Goal: Transaction & Acquisition: Purchase product/service

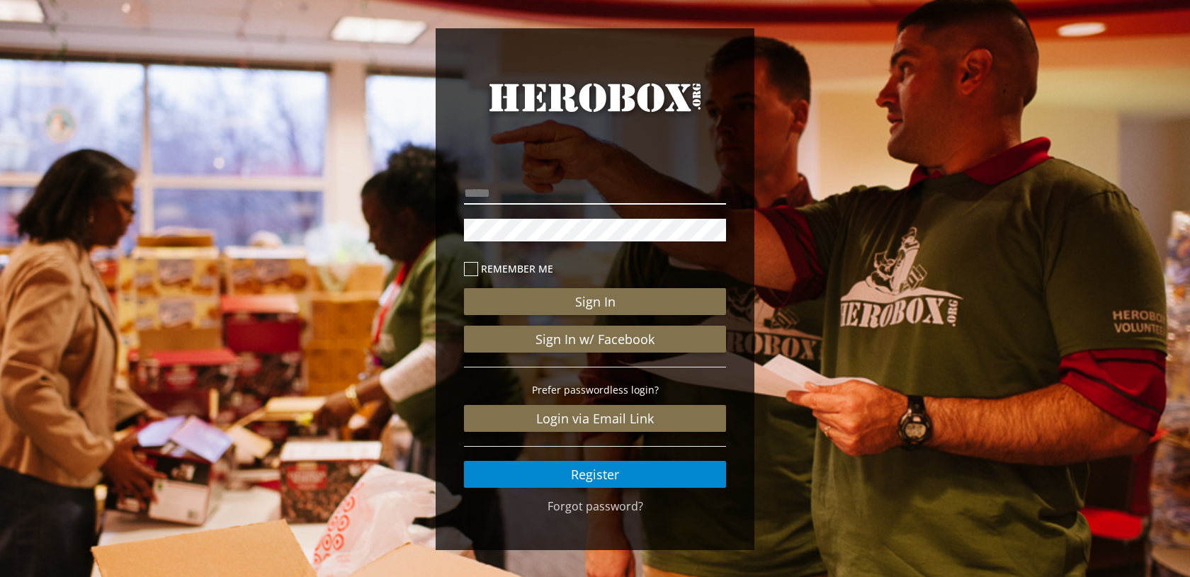
click at [524, 199] on input "email" at bounding box center [595, 193] width 262 height 23
type input "**********"
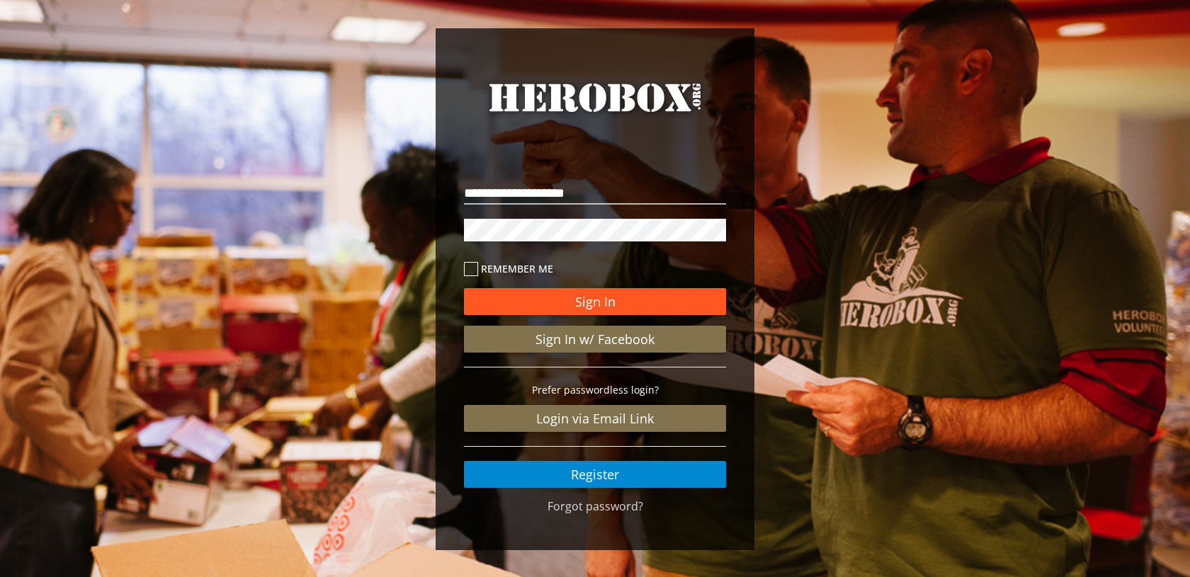
click at [553, 303] on button "Sign In" at bounding box center [595, 301] width 262 height 27
click at [583, 310] on button "Sign In" at bounding box center [595, 301] width 262 height 27
click at [628, 196] on input "**********" at bounding box center [595, 193] width 262 height 23
click at [385, 225] on div "**********" at bounding box center [595, 293] width 1190 height 586
click at [464, 288] on button "Sign In" at bounding box center [595, 301] width 262 height 27
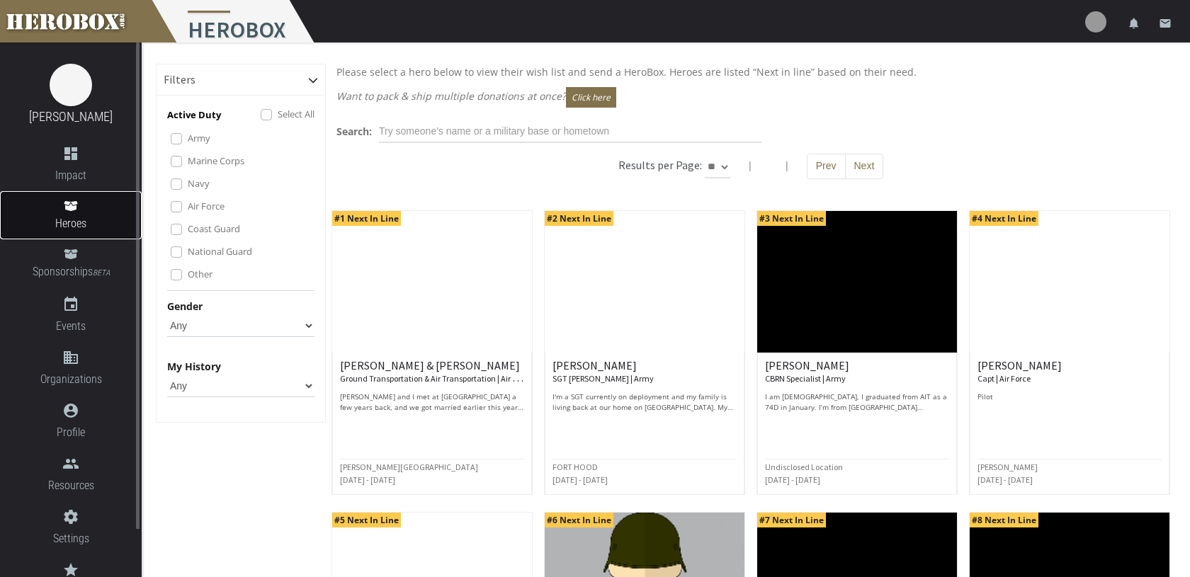
click at [80, 223] on span "Heroes" at bounding box center [71, 224] width 142 height 18
click at [78, 222] on span "Heroes" at bounding box center [71, 224] width 142 height 18
click at [81, 215] on span "Heroes" at bounding box center [71, 224] width 142 height 18
click at [426, 161] on div "Results per Page: ** ** ** | | Prev Next" at bounding box center [751, 174] width 850 height 40
click at [234, 84] on div "Filters" at bounding box center [241, 79] width 169 height 31
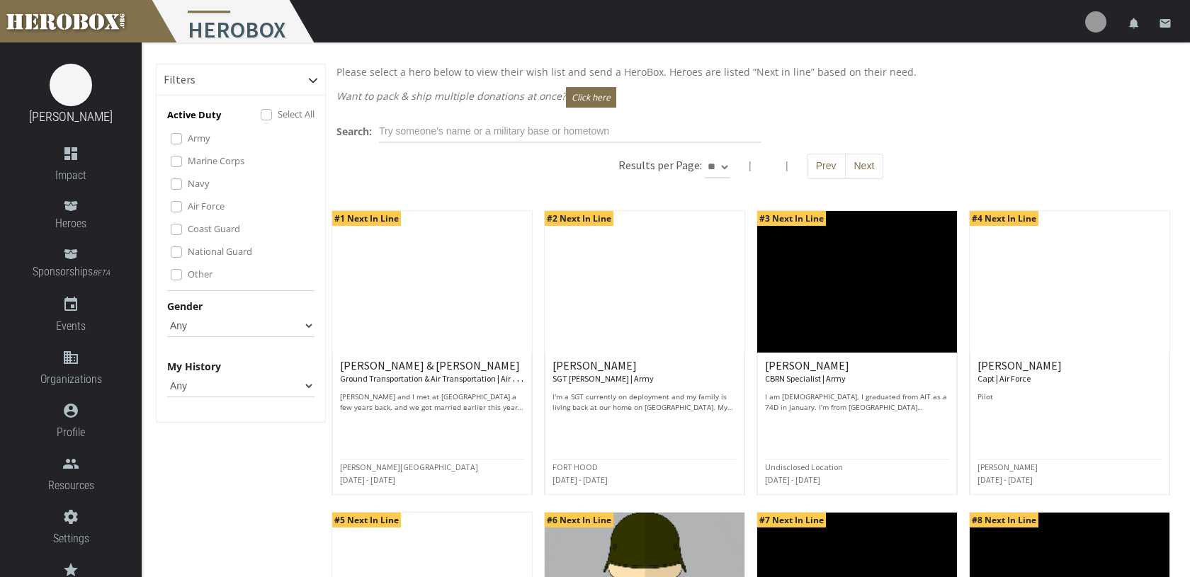
click at [227, 325] on select "Any [DEMOGRAPHIC_DATA] [DEMOGRAPHIC_DATA]" at bounding box center [240, 326] width 147 height 23
select select "[DEMOGRAPHIC_DATA]"
click at [167, 315] on select "Any [DEMOGRAPHIC_DATA] [DEMOGRAPHIC_DATA]" at bounding box center [240, 326] width 147 height 23
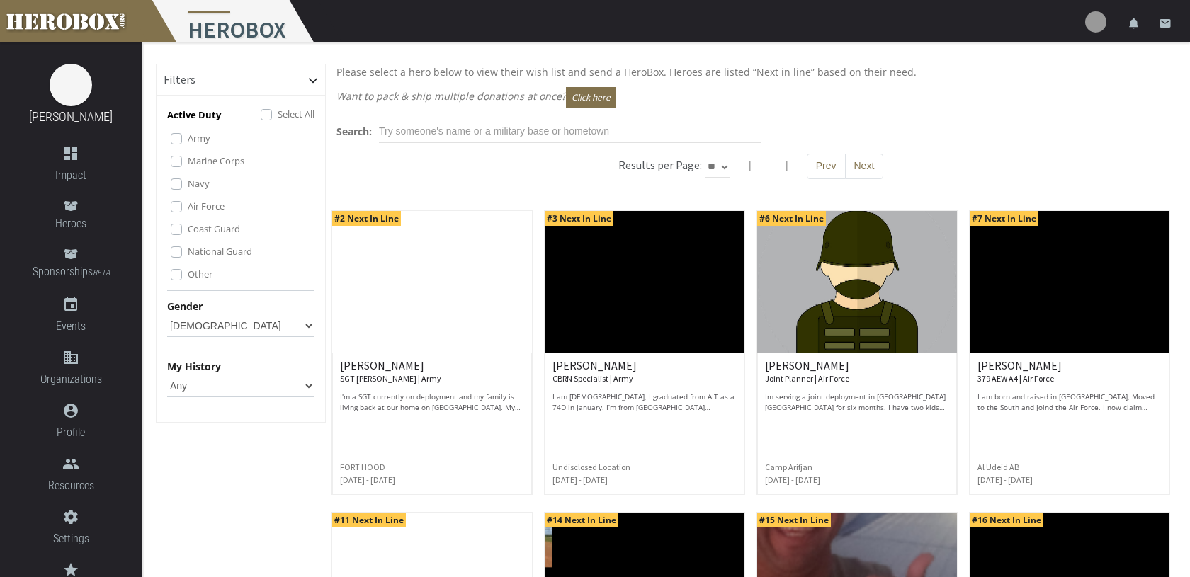
click at [206, 385] on select "Any None Pending Donations Sponsored" at bounding box center [240, 386] width 147 height 23
click at [167, 375] on select "Any None Pending Donations Sponsored" at bounding box center [240, 386] width 147 height 23
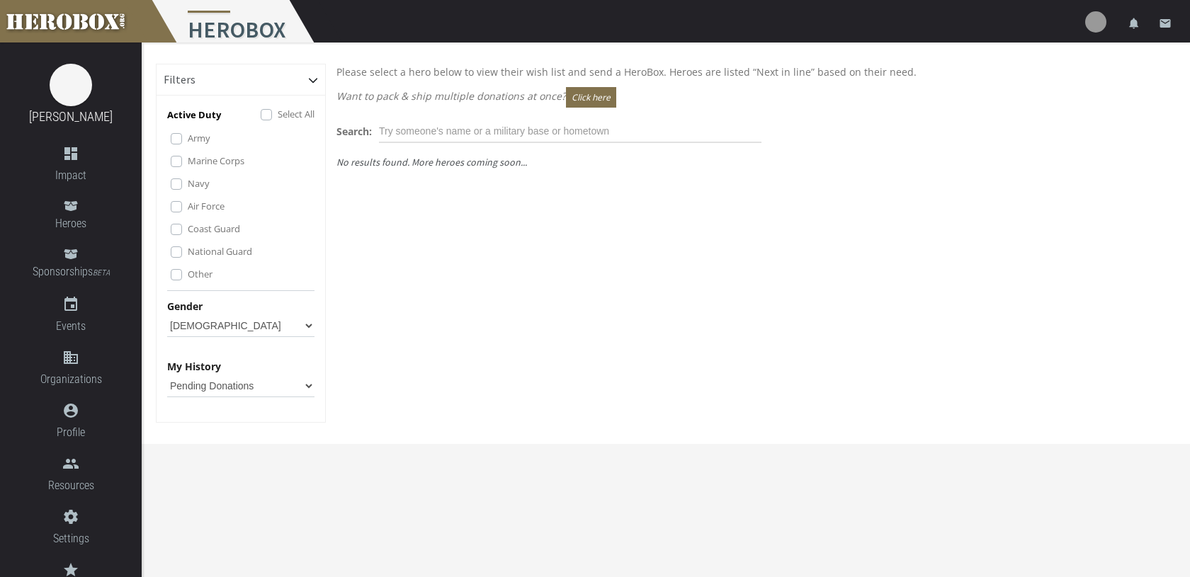
click at [203, 392] on select "Any None Pending Donations Sponsored" at bounding box center [240, 386] width 147 height 23
click at [167, 375] on select "Any None Pending Donations Sponsored" at bounding box center [240, 386] width 147 height 23
click at [201, 398] on div "Active Duty Select All Army Marine Corps Navy Air Force Coast Guard National Gu…" at bounding box center [241, 262] width 169 height 319
click at [201, 392] on select "Any None Pending Donations Sponsored" at bounding box center [240, 386] width 147 height 23
select select "None"
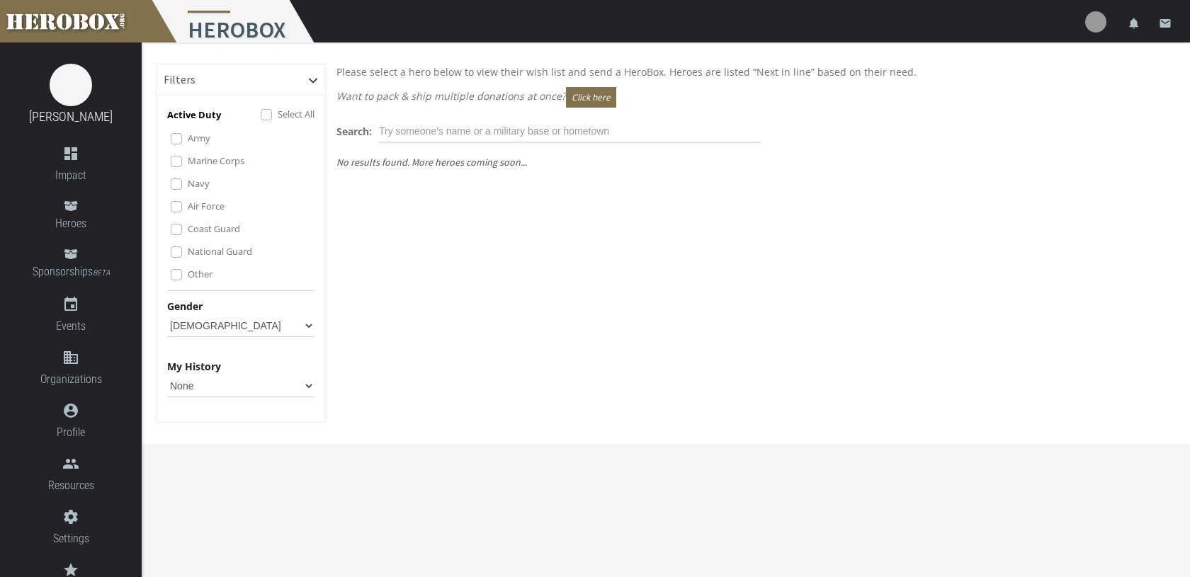
click at [167, 375] on select "Any None Pending Donations Sponsored" at bounding box center [240, 386] width 147 height 23
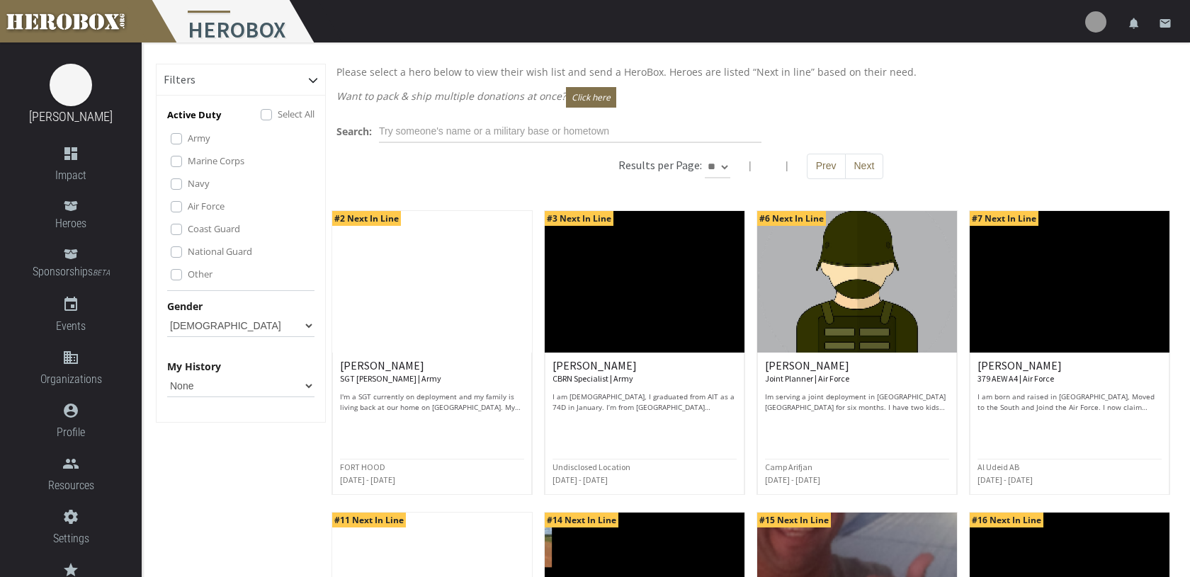
click at [379, 94] on p "Want to pack & ship multiple donations at once? Click here" at bounding box center [750, 97] width 829 height 21
click at [421, 126] on input "text" at bounding box center [570, 131] width 383 height 23
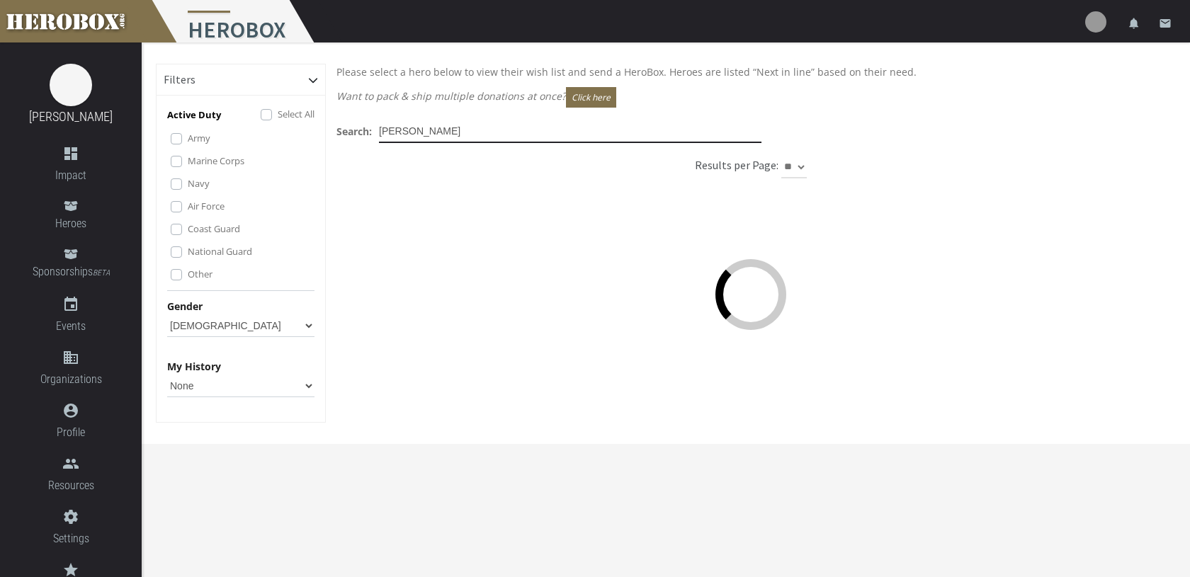
type input "[PERSON_NAME]"
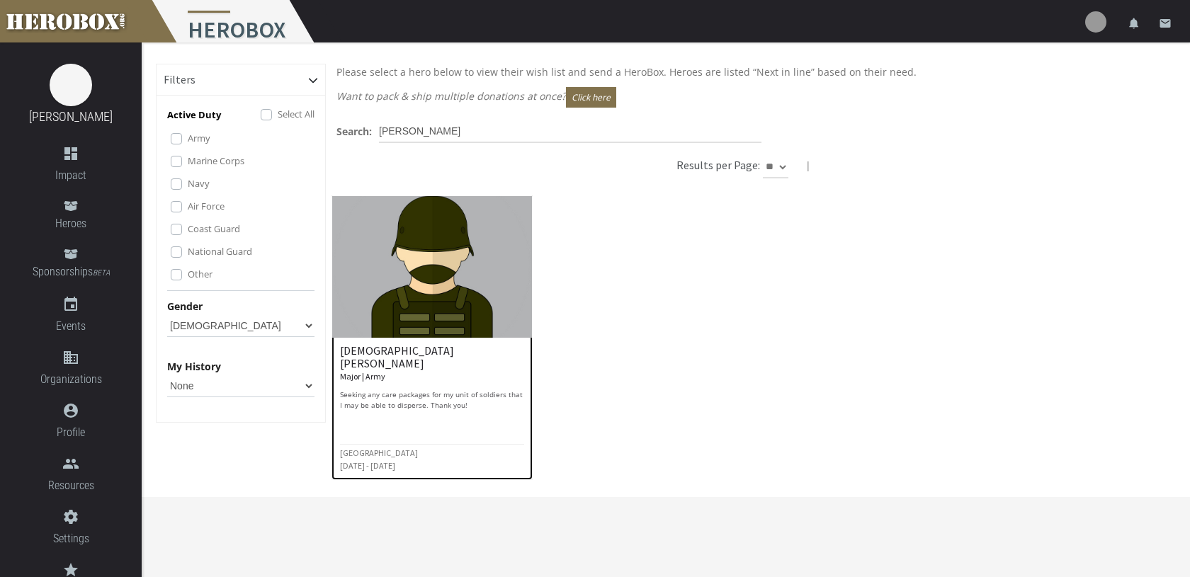
click at [394, 264] on img at bounding box center [432, 267] width 200 height 142
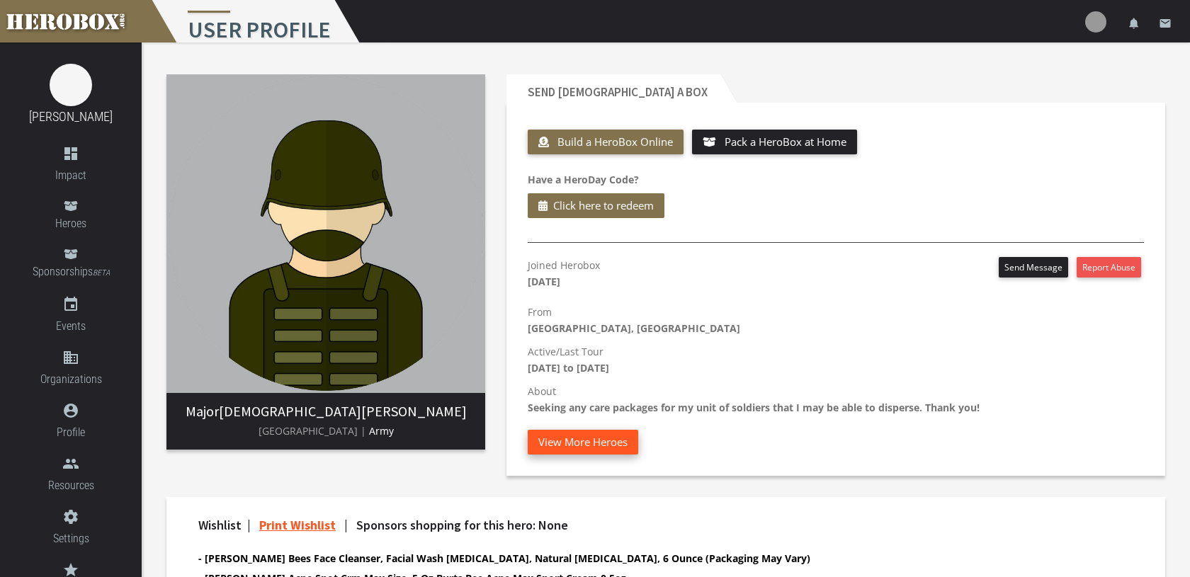
click at [631, 446] on button "View More Heroes" at bounding box center [583, 442] width 111 height 25
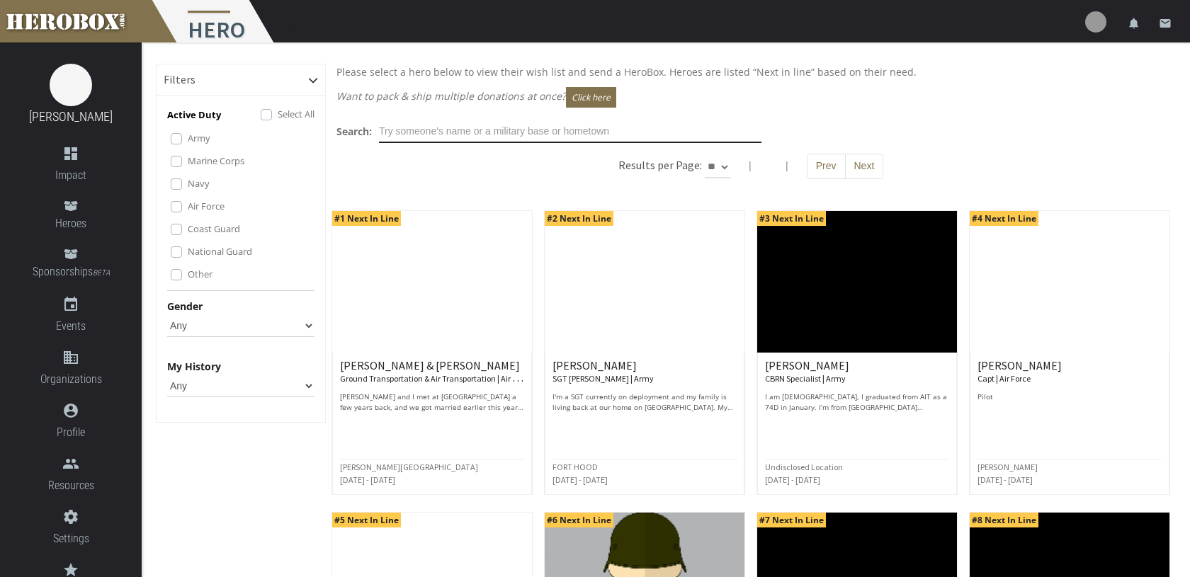
click at [439, 130] on input "text" at bounding box center [570, 131] width 383 height 23
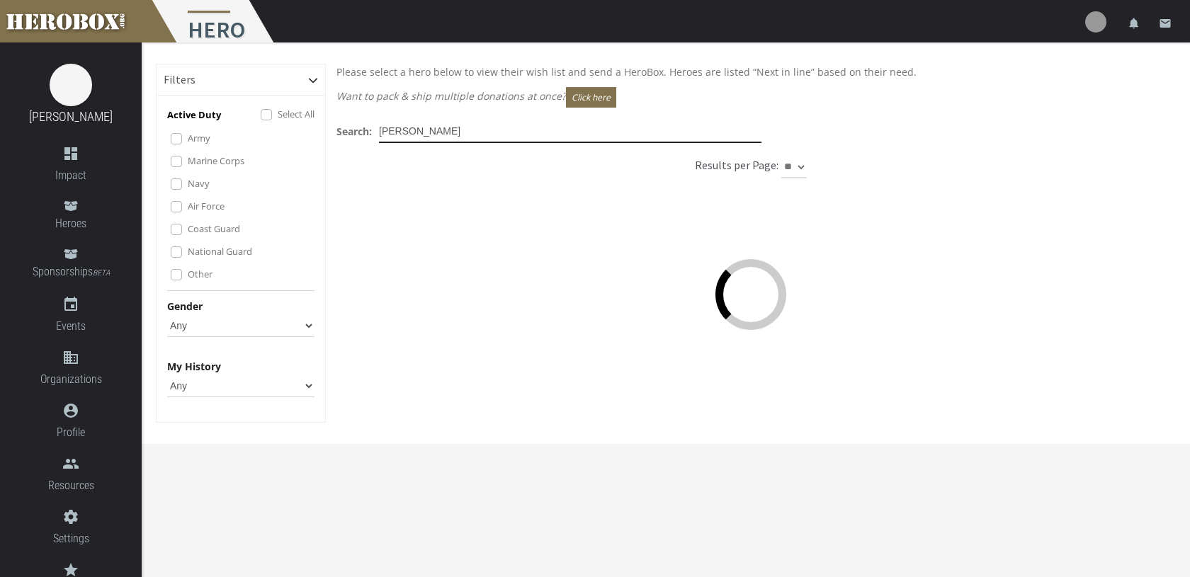
type input "[PERSON_NAME]"
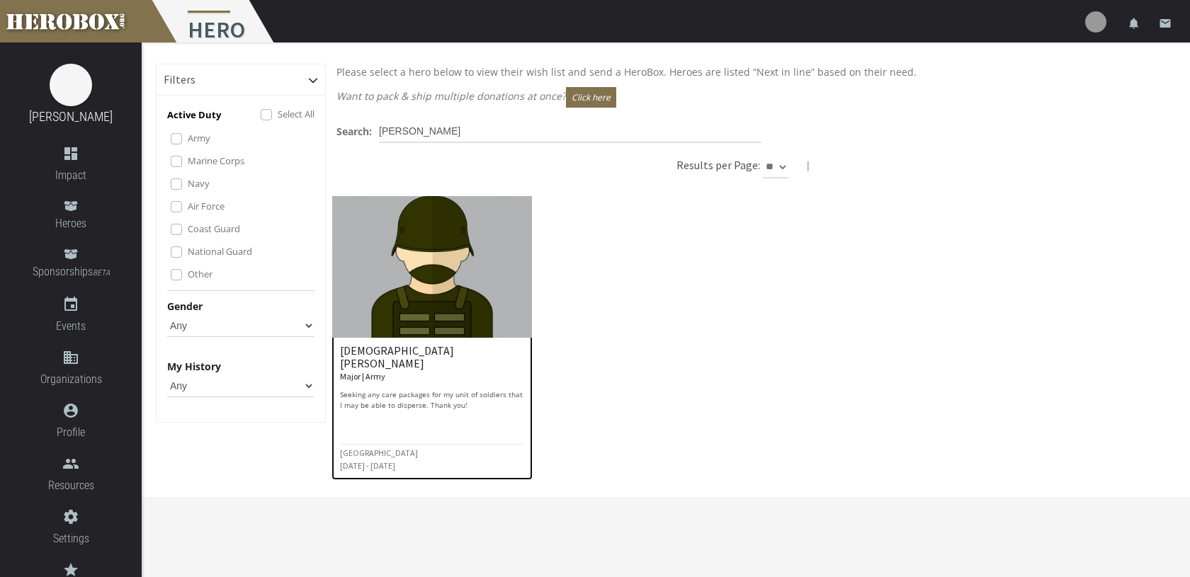
click at [416, 258] on img at bounding box center [432, 267] width 200 height 142
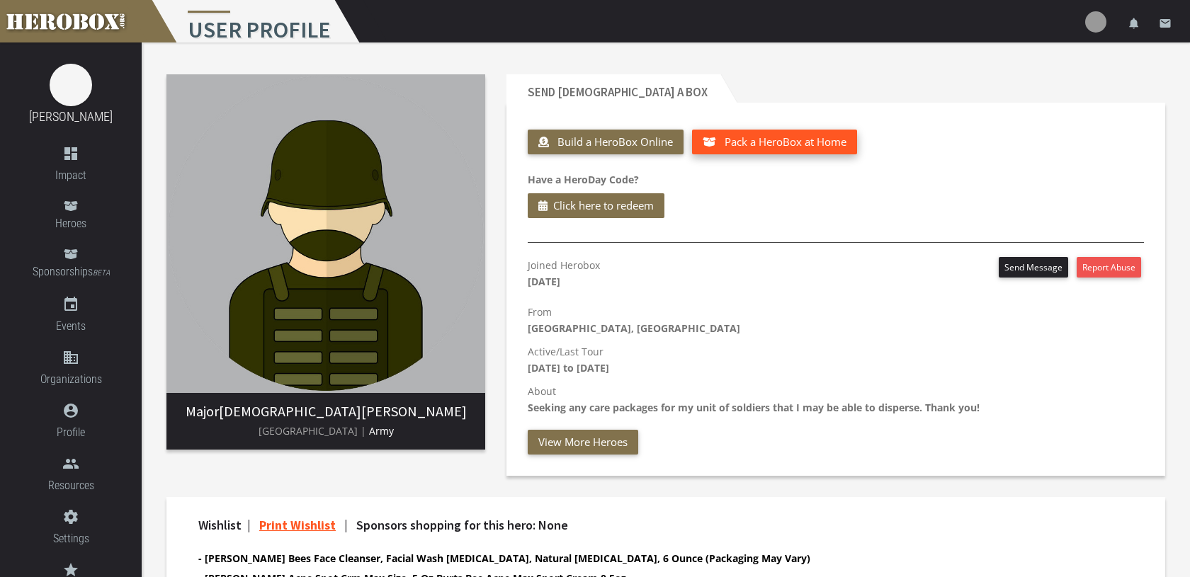
click at [782, 144] on span "Pack a HeroBox at Home" at bounding box center [786, 142] width 122 height 14
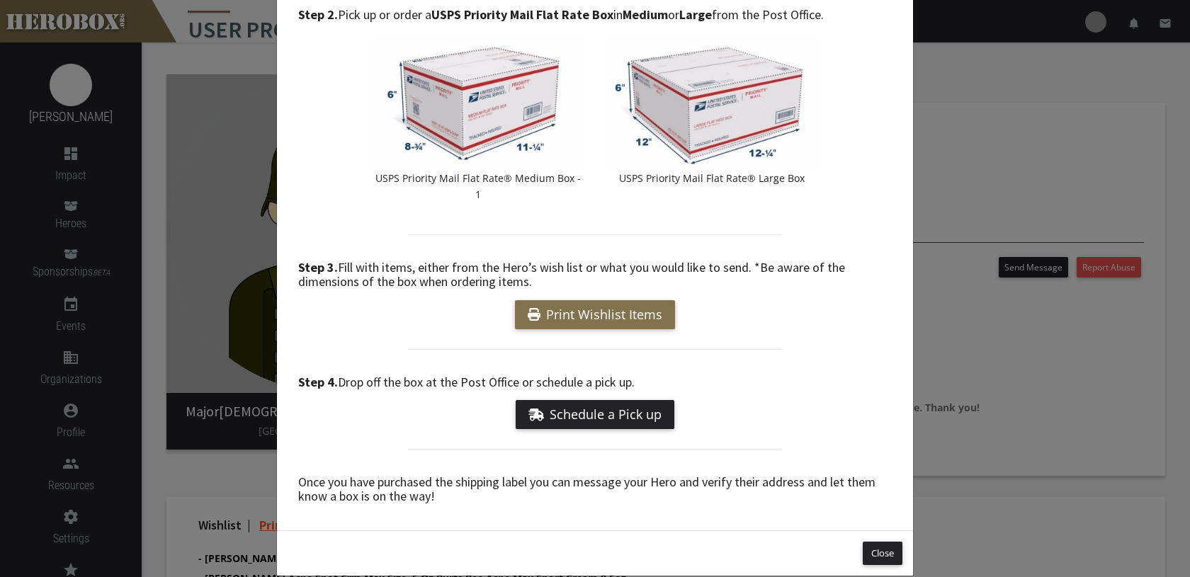
scroll to position [237, 0]
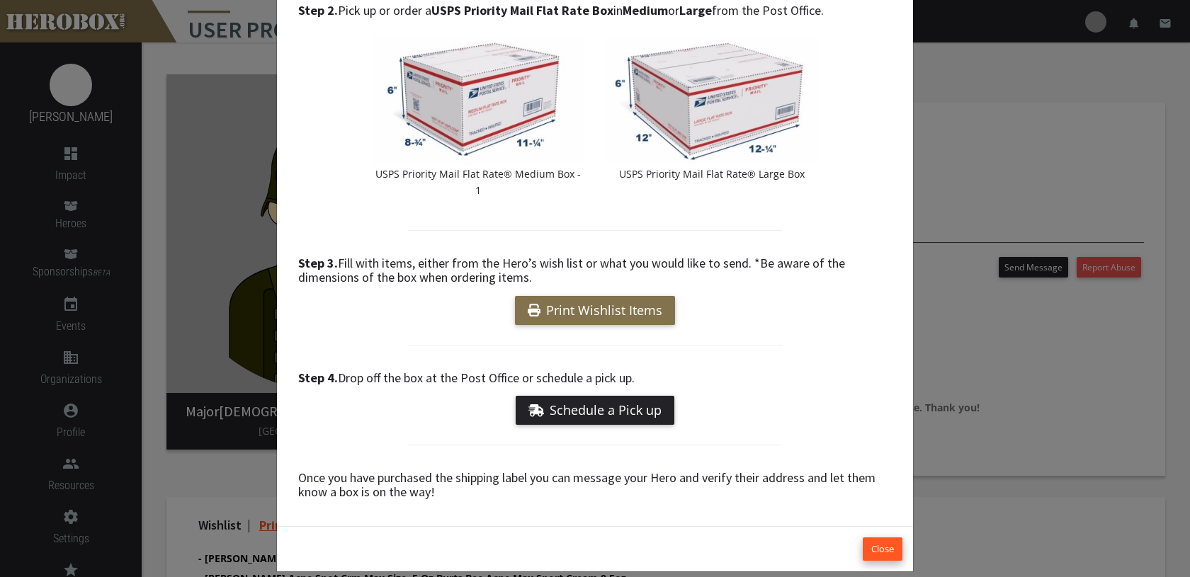
click at [883, 538] on button "Close" at bounding box center [883, 549] width 40 height 23
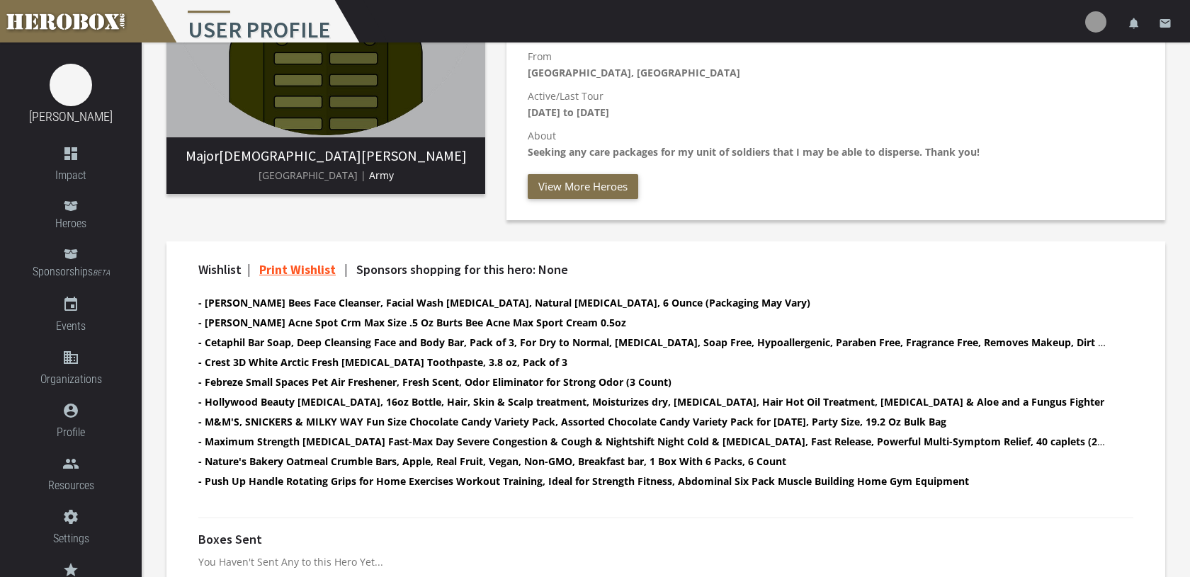
scroll to position [280, 0]
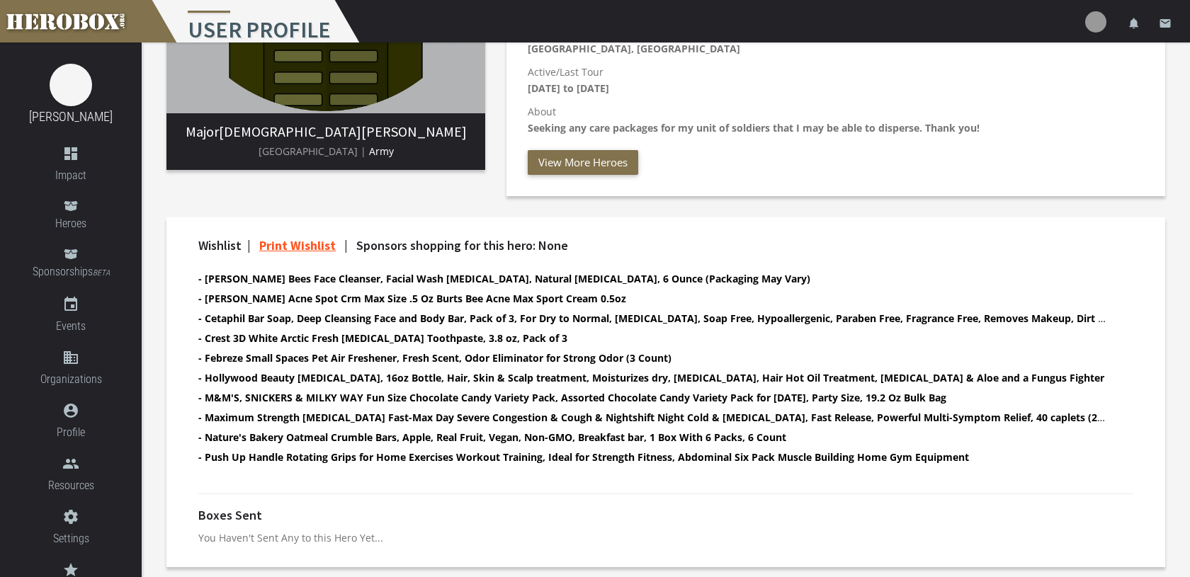
click at [237, 538] on p "You Haven't Sent Any to this Hero Yet..." at bounding box center [665, 538] width 935 height 16
click at [237, 514] on h4 "Boxes Sent" at bounding box center [230, 516] width 64 height 14
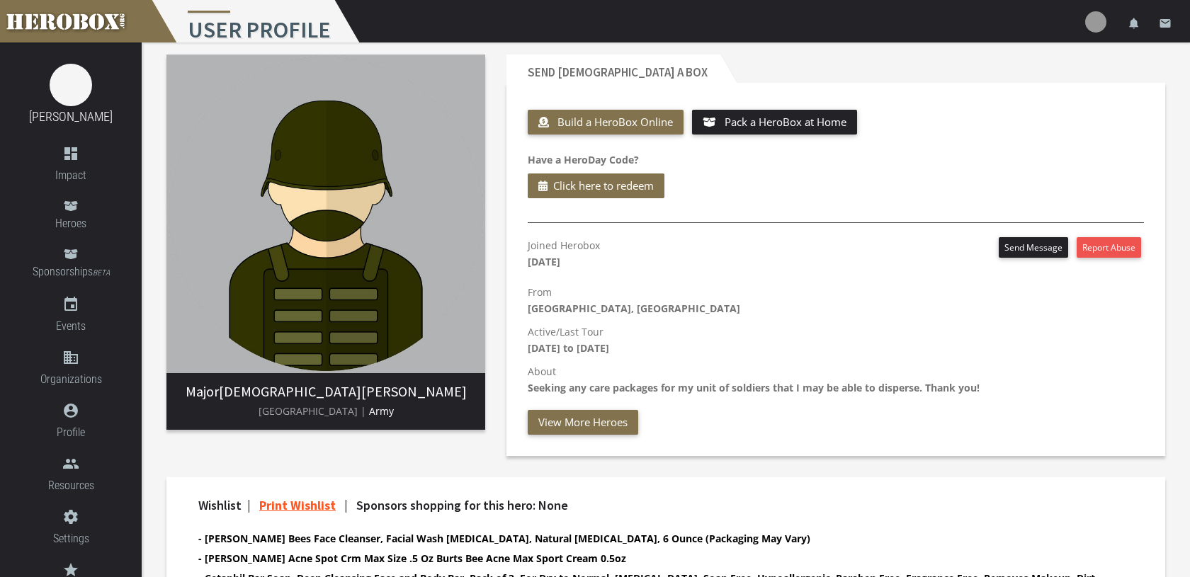
scroll to position [0, 0]
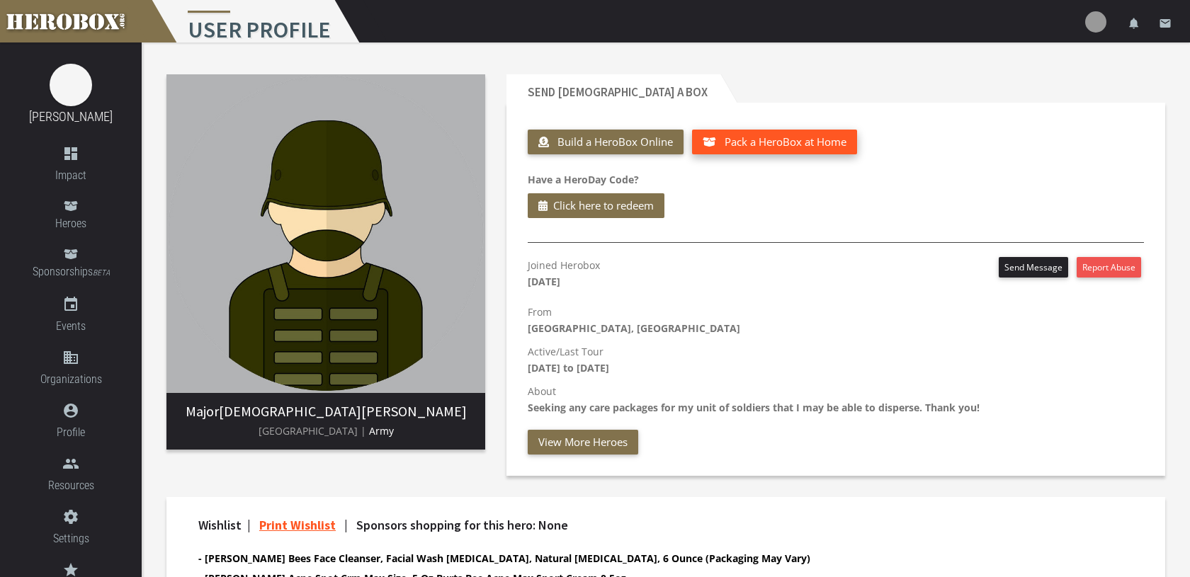
click at [730, 144] on span "Pack a HeroBox at Home" at bounding box center [786, 142] width 122 height 14
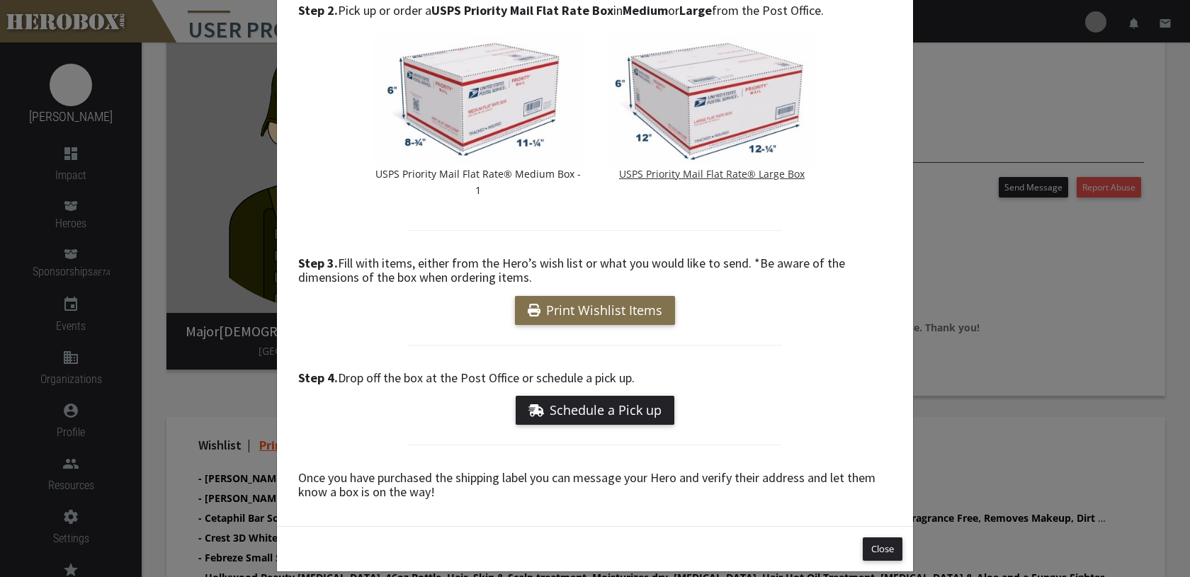
scroll to position [84, 0]
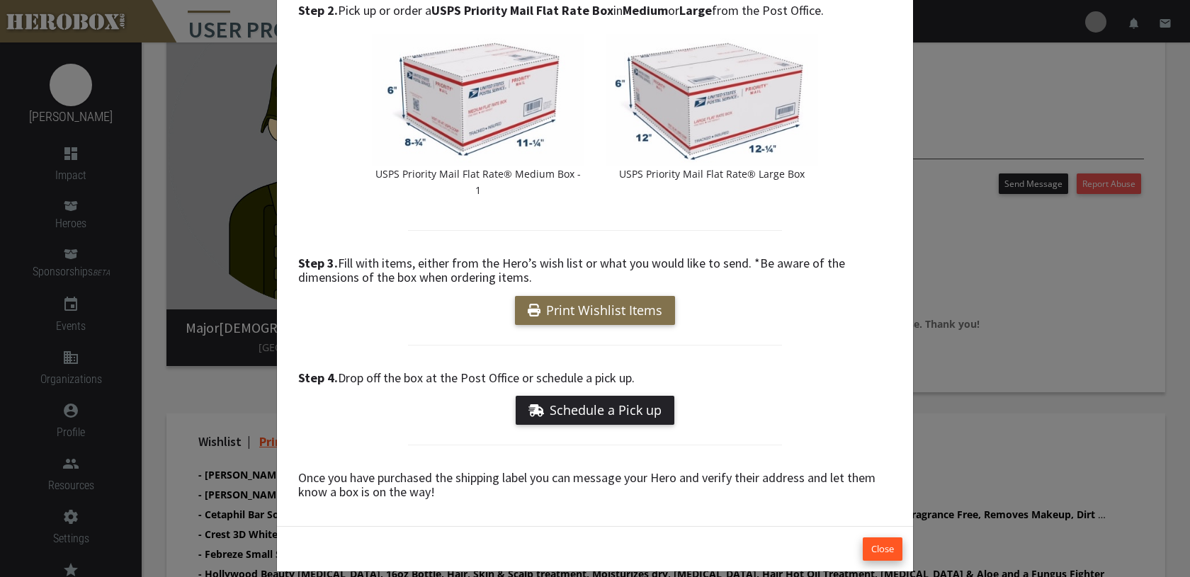
click at [886, 538] on button "Close" at bounding box center [883, 549] width 40 height 23
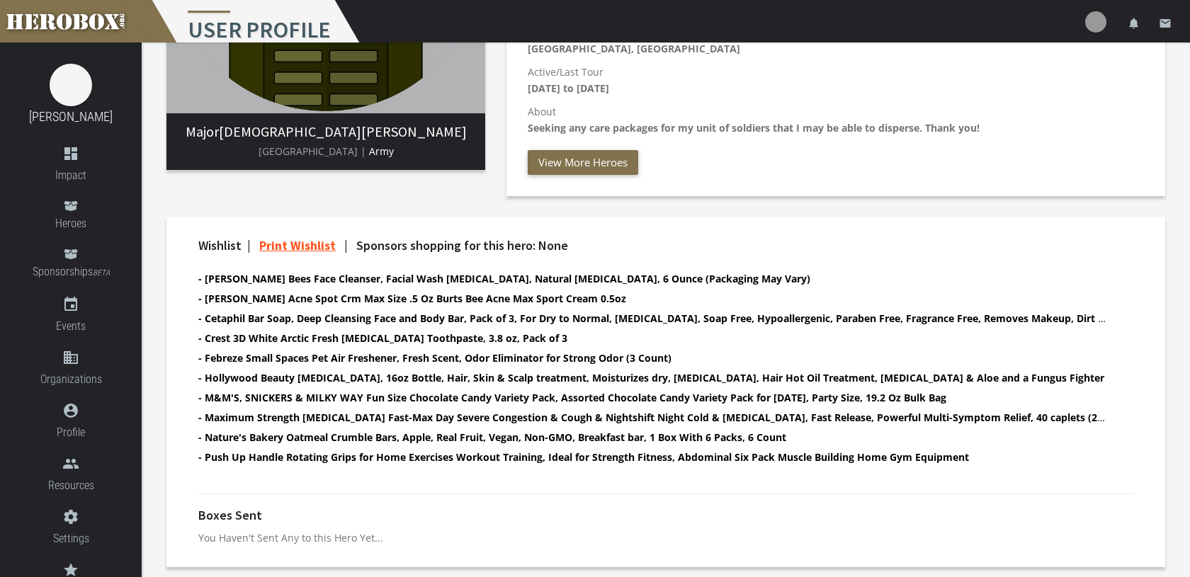
scroll to position [279, 0]
click at [232, 521] on h4 "Boxes Sent" at bounding box center [230, 516] width 64 height 14
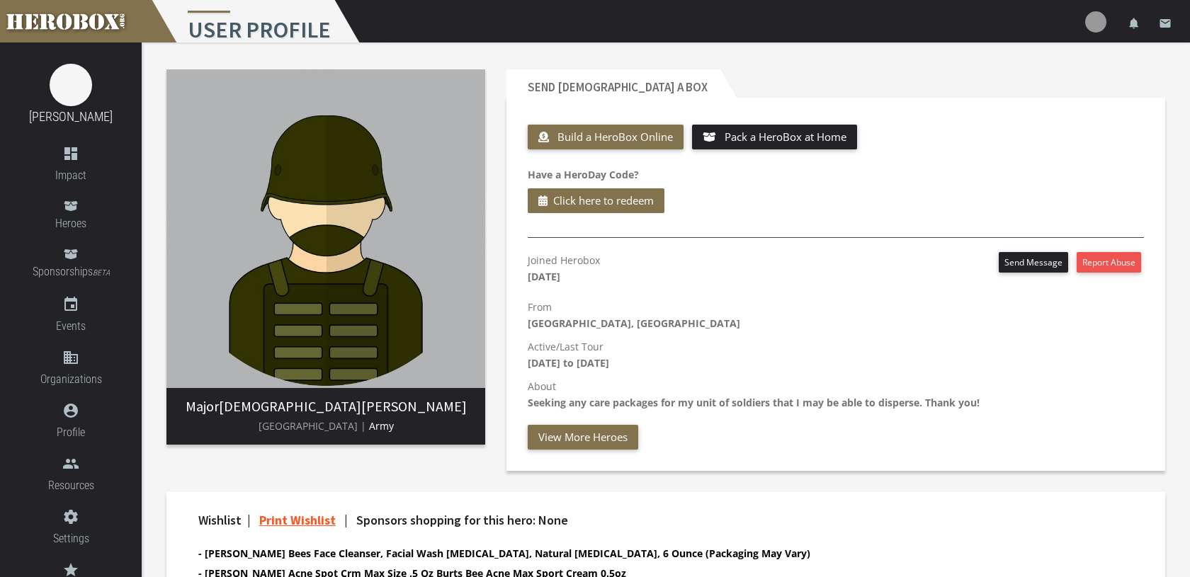
scroll to position [0, 0]
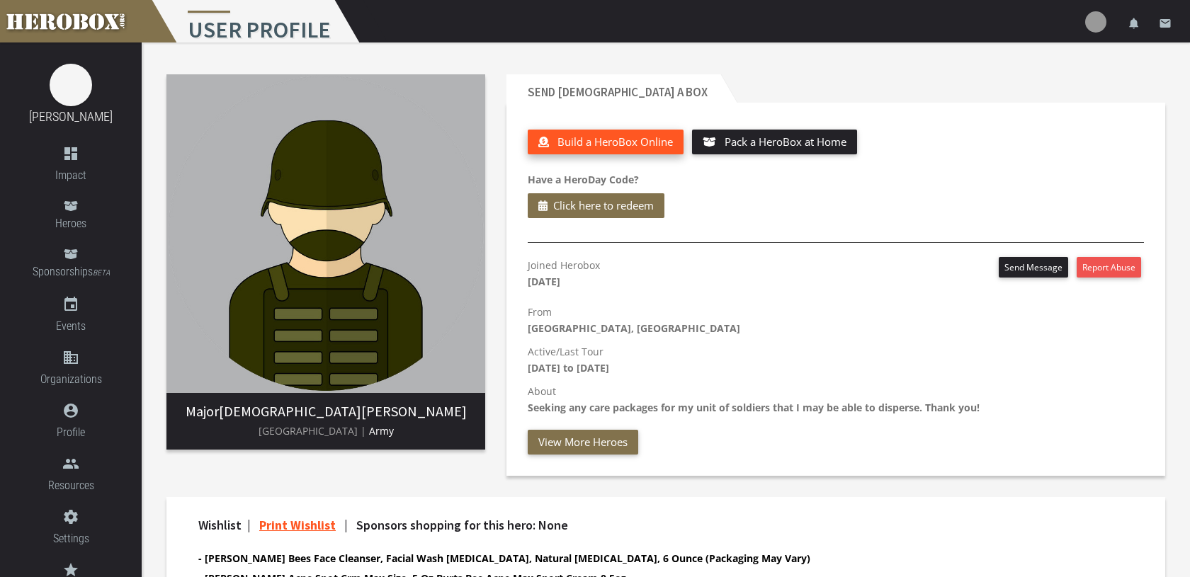
click at [609, 145] on span "Build a HeroBox Online" at bounding box center [615, 142] width 115 height 14
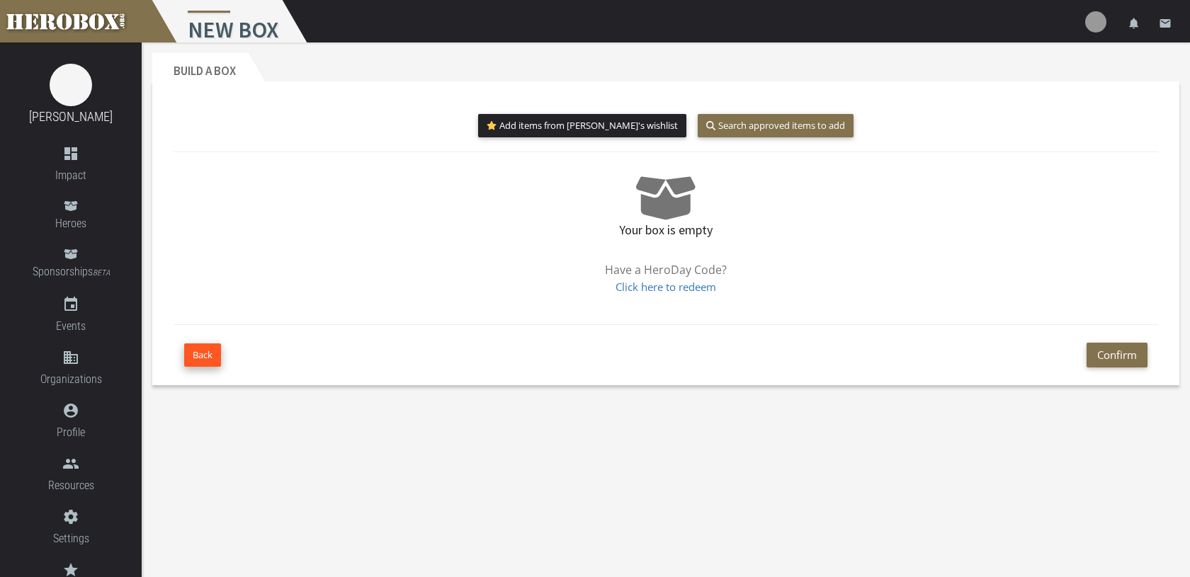
click at [203, 357] on button "Back" at bounding box center [202, 355] width 37 height 23
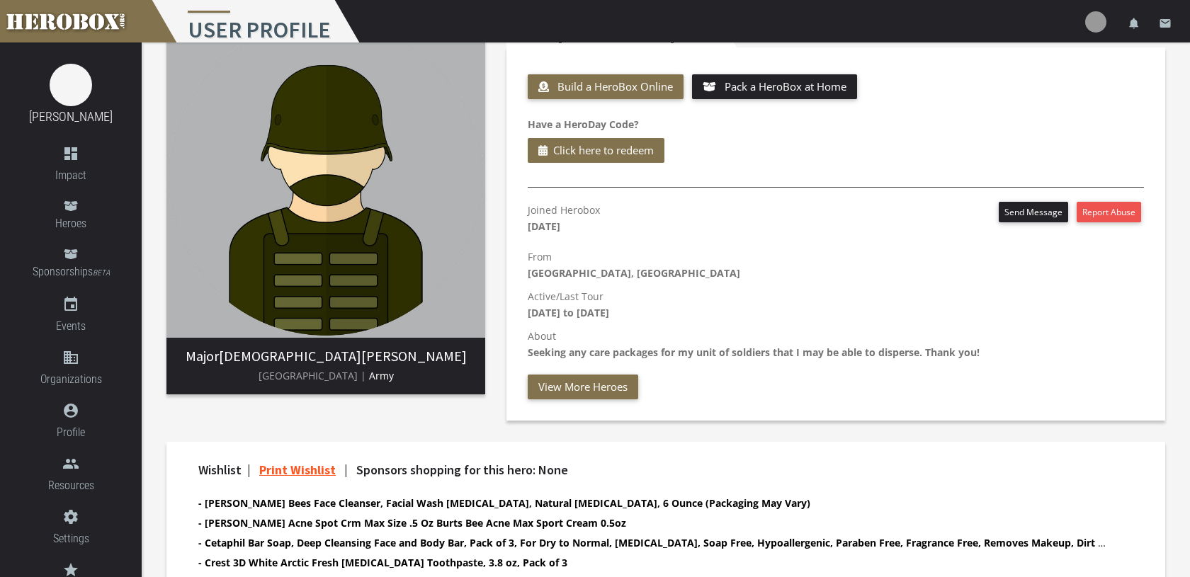
scroll to position [39, 0]
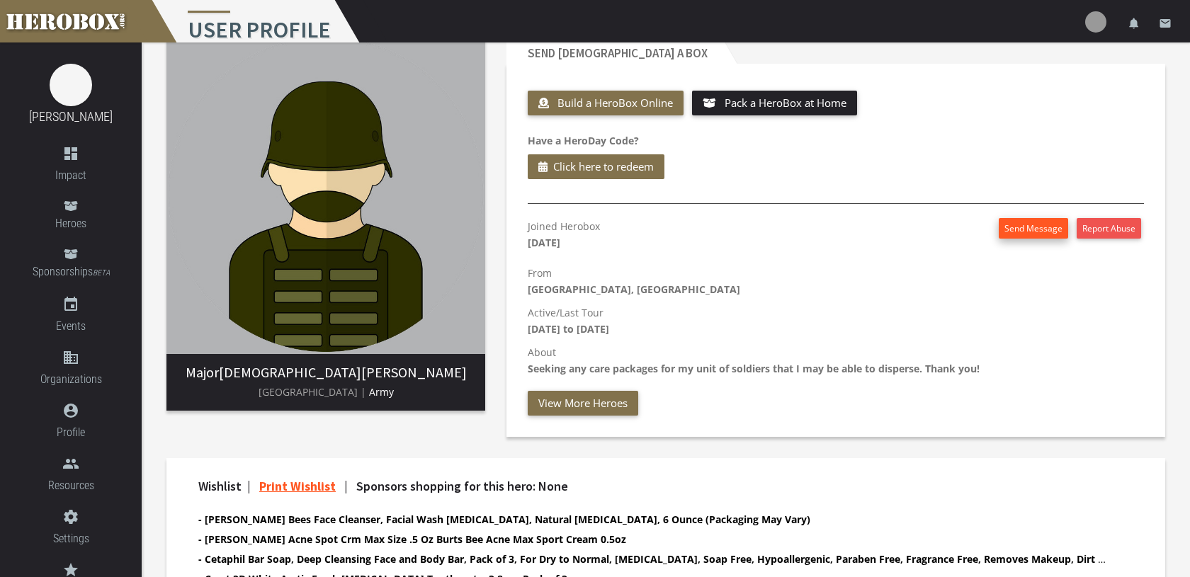
click at [1024, 228] on button "Send Message" at bounding box center [1033, 228] width 69 height 21
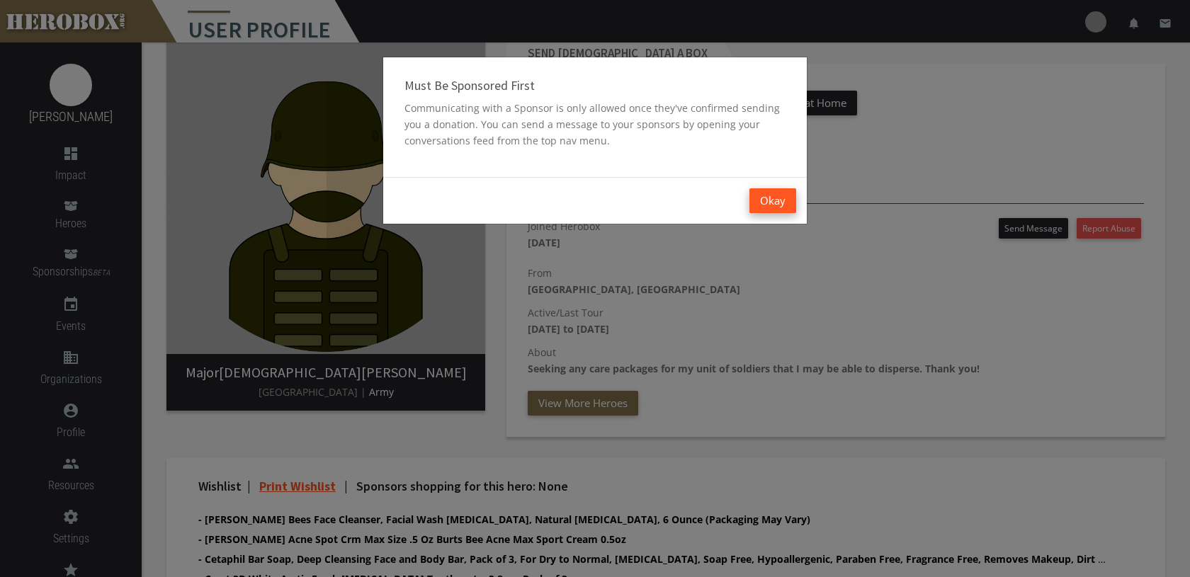
click at [771, 207] on button "Okay" at bounding box center [773, 200] width 47 height 25
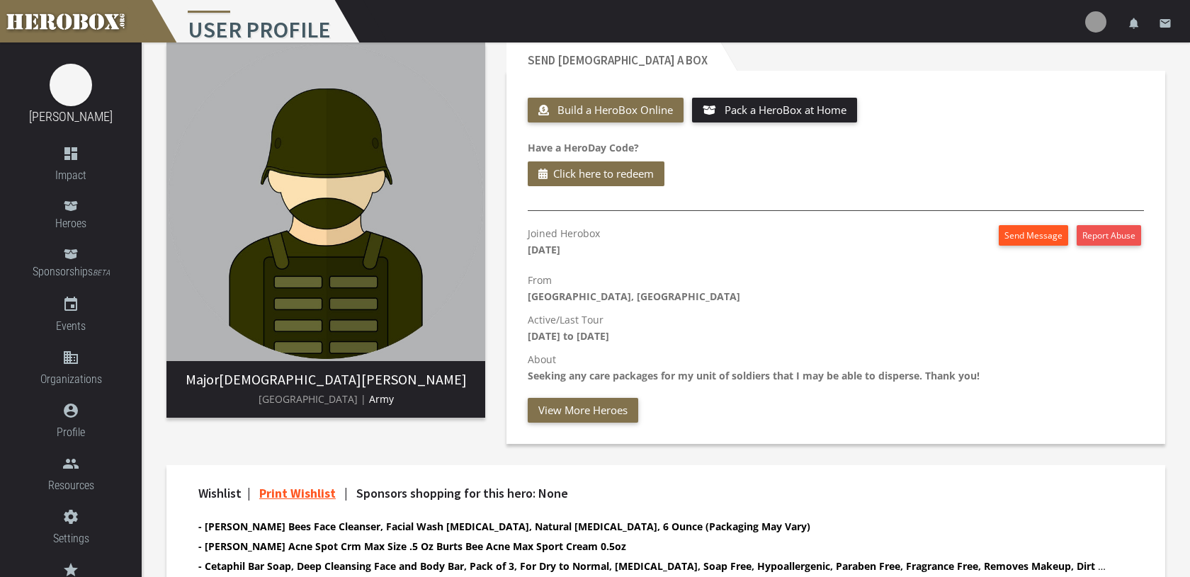
scroll to position [0, 0]
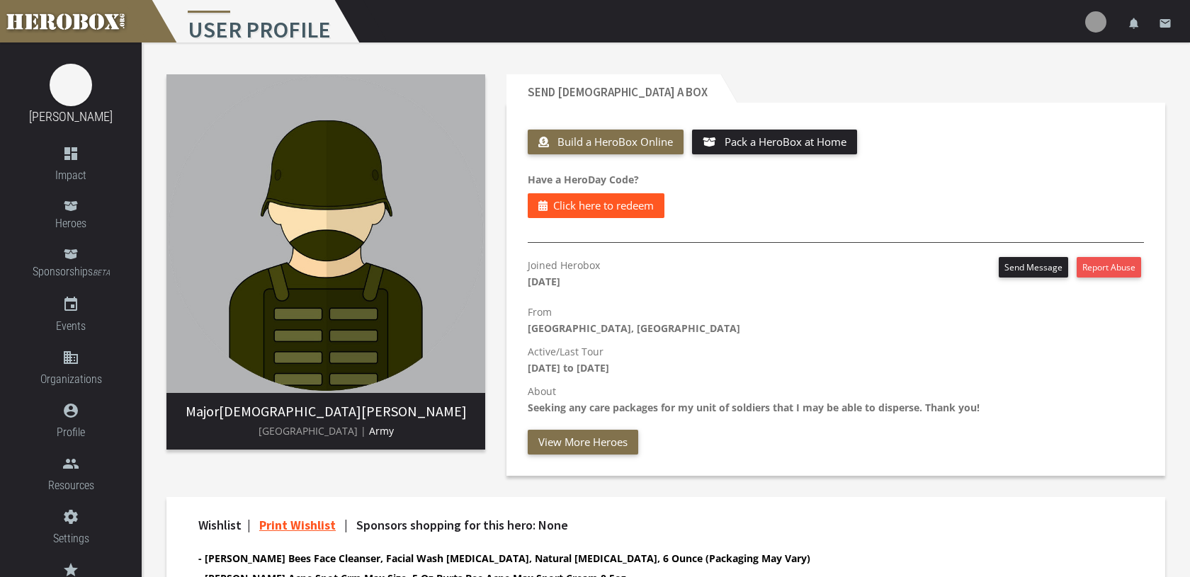
click at [632, 213] on span "Click here to redeem" at bounding box center [603, 206] width 101 height 18
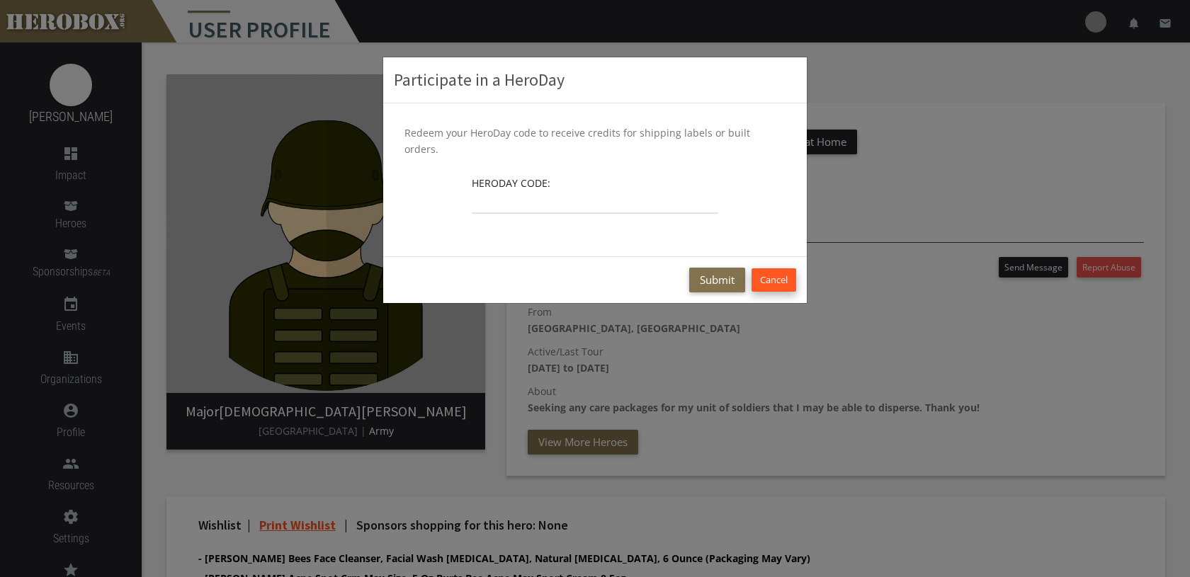
click at [771, 268] on button "Cancel" at bounding box center [774, 279] width 45 height 23
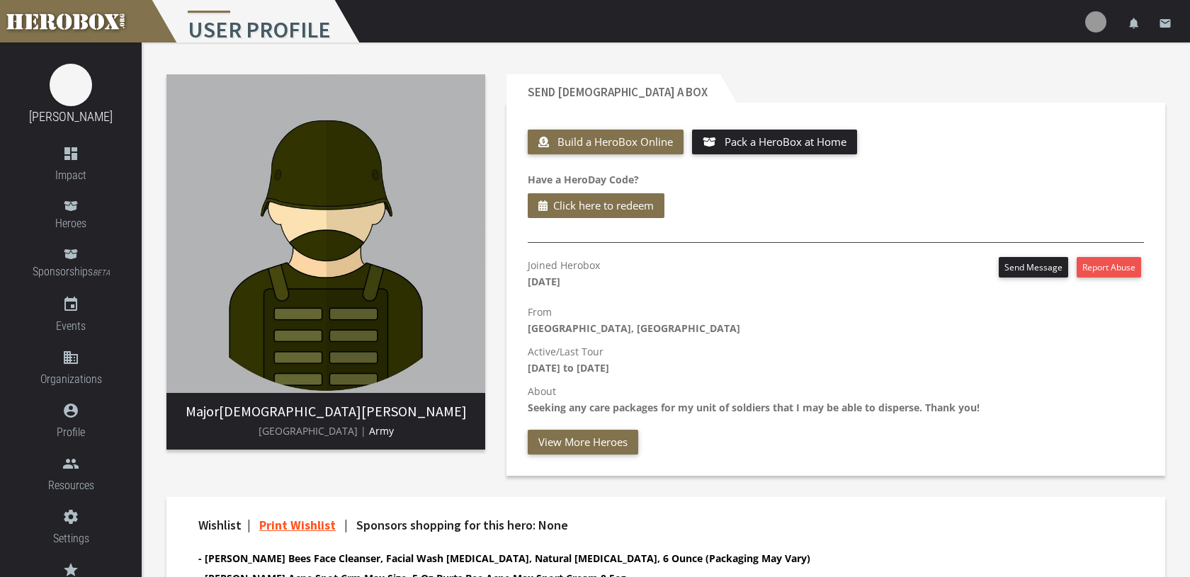
click at [366, 275] on img at bounding box center [325, 233] width 319 height 319
click at [74, 263] on span "Sponsorships BETA" at bounding box center [71, 272] width 142 height 19
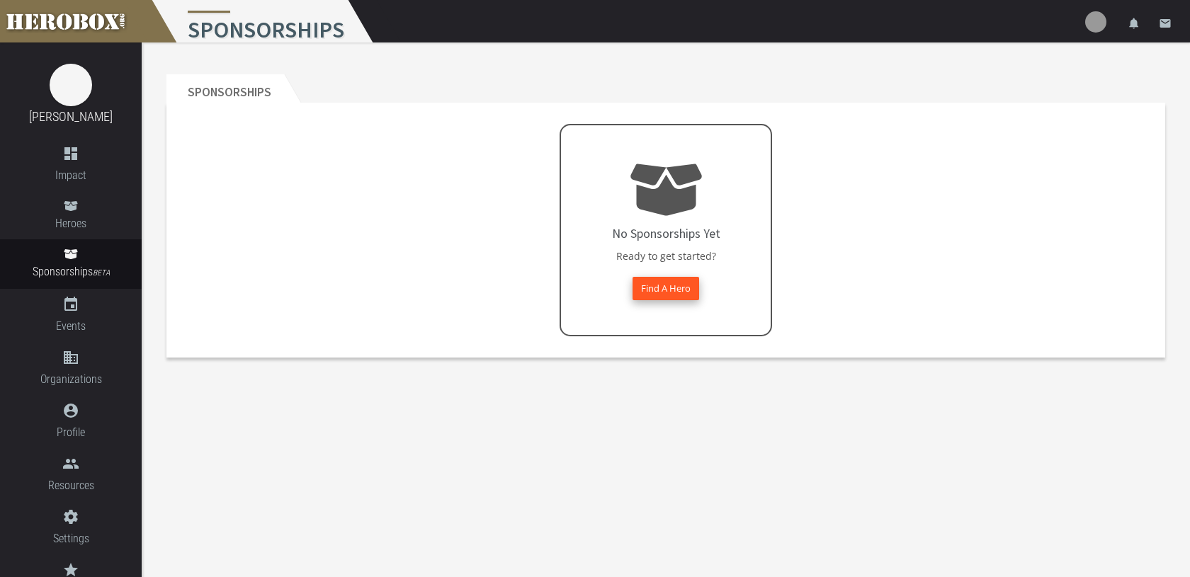
click at [654, 290] on button "Find A Hero" at bounding box center [666, 288] width 67 height 23
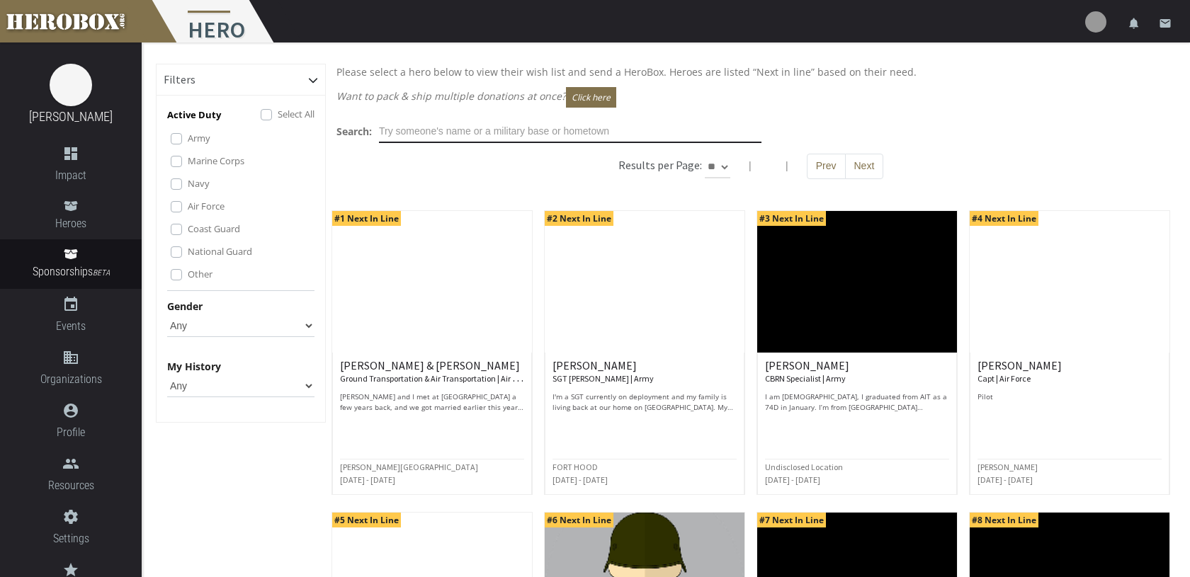
click at [417, 126] on input "text" at bounding box center [570, 131] width 383 height 23
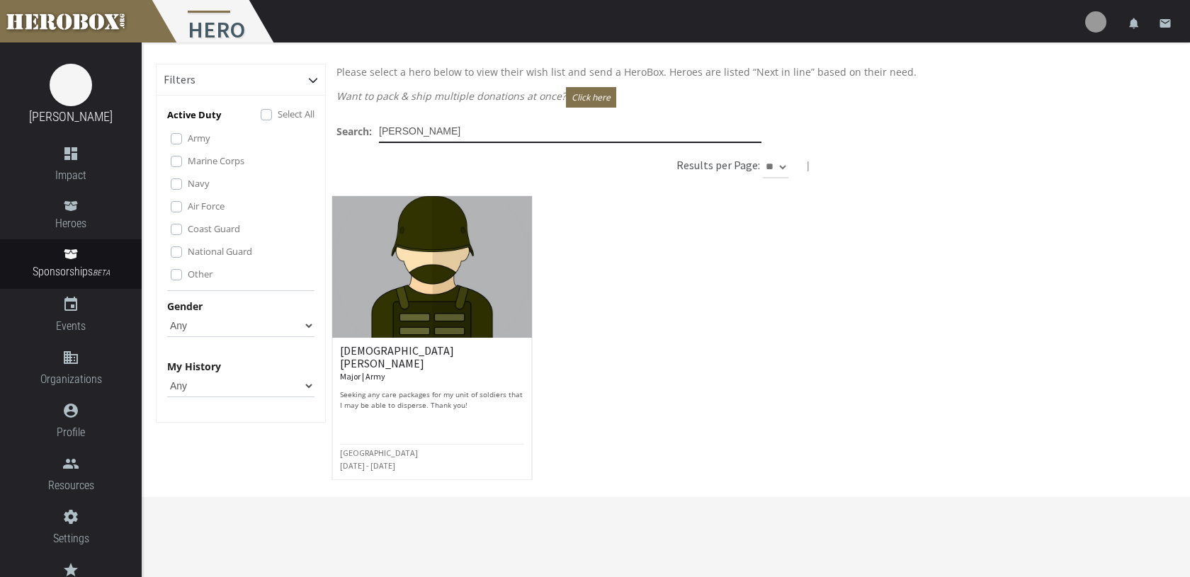
type input "[PERSON_NAME]"
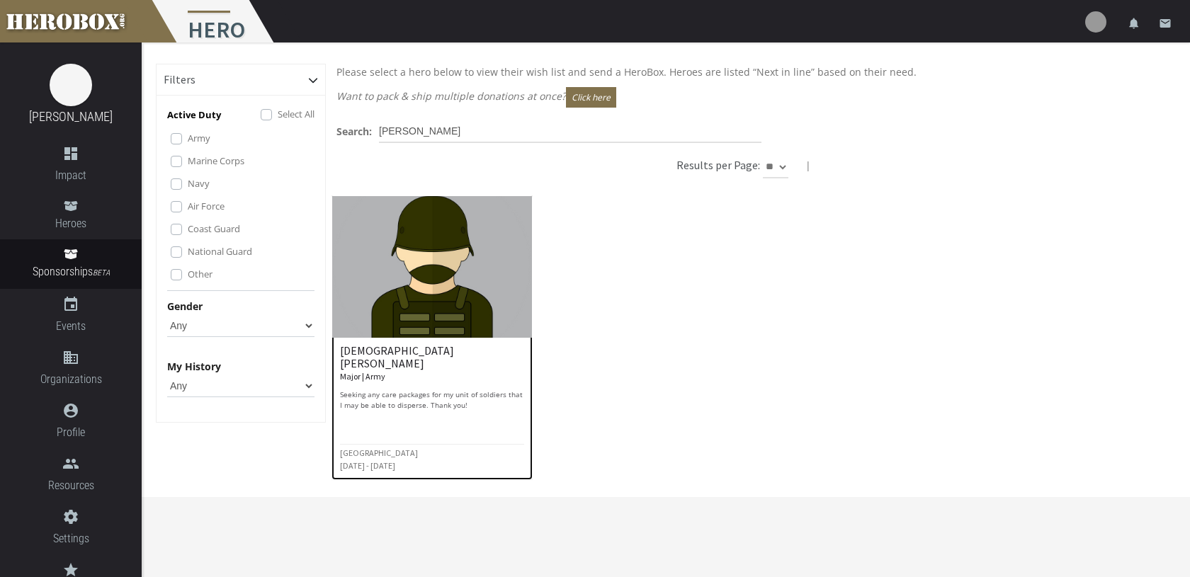
click at [405, 269] on img at bounding box center [432, 267] width 200 height 142
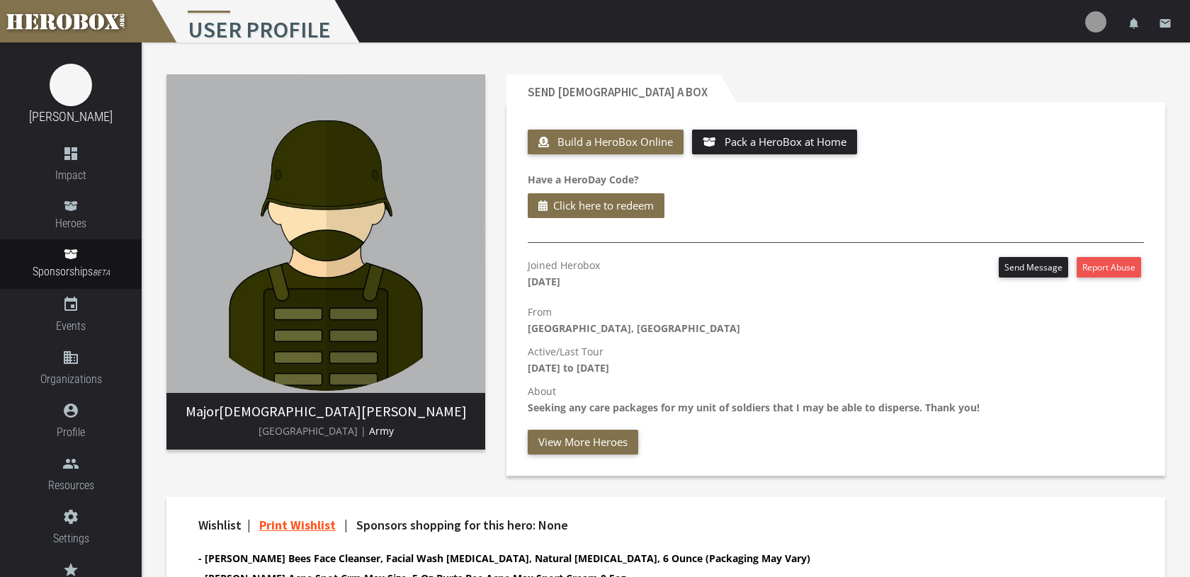
click at [298, 28] on h1 "User Profile" at bounding box center [256, 21] width 214 height 43
click at [343, 416] on h3 "Major [DEMOGRAPHIC_DATA][PERSON_NAME]" at bounding box center [326, 412] width 296 height 16
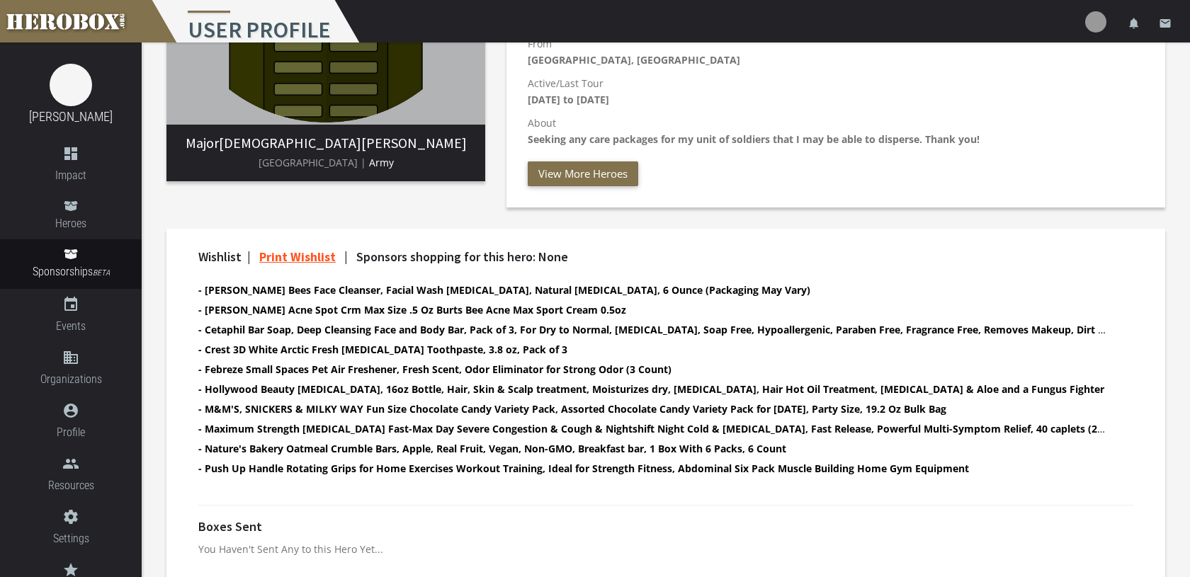
scroll to position [280, 0]
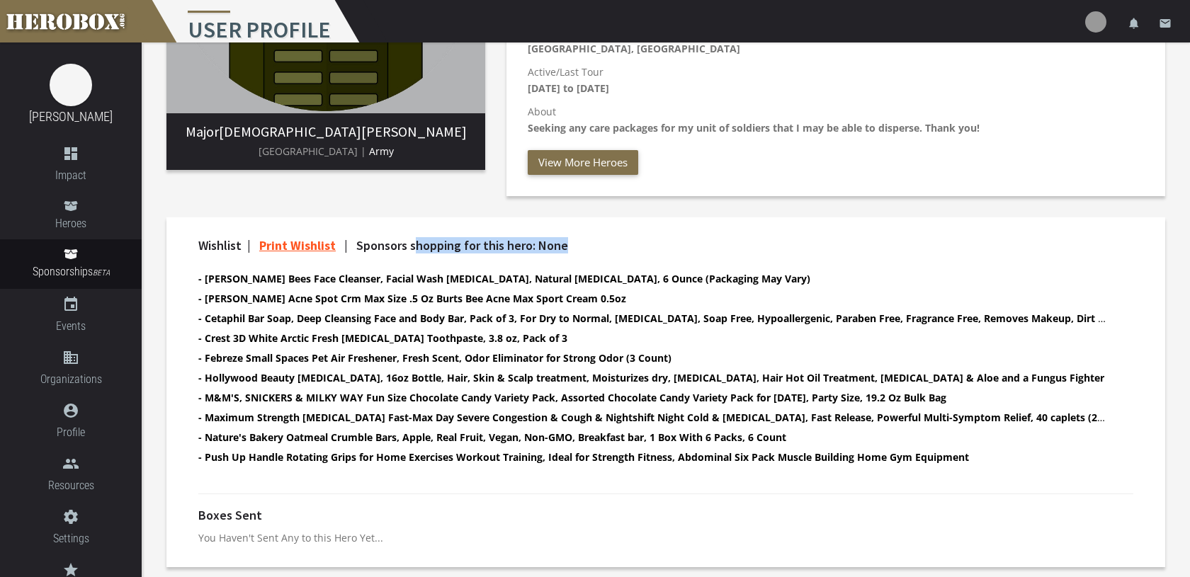
click at [415, 253] on div "Wishlist | Print Wishlist | Sponsors shopping for this hero: None - [PERSON_NAM…" at bounding box center [666, 359] width 956 height 241
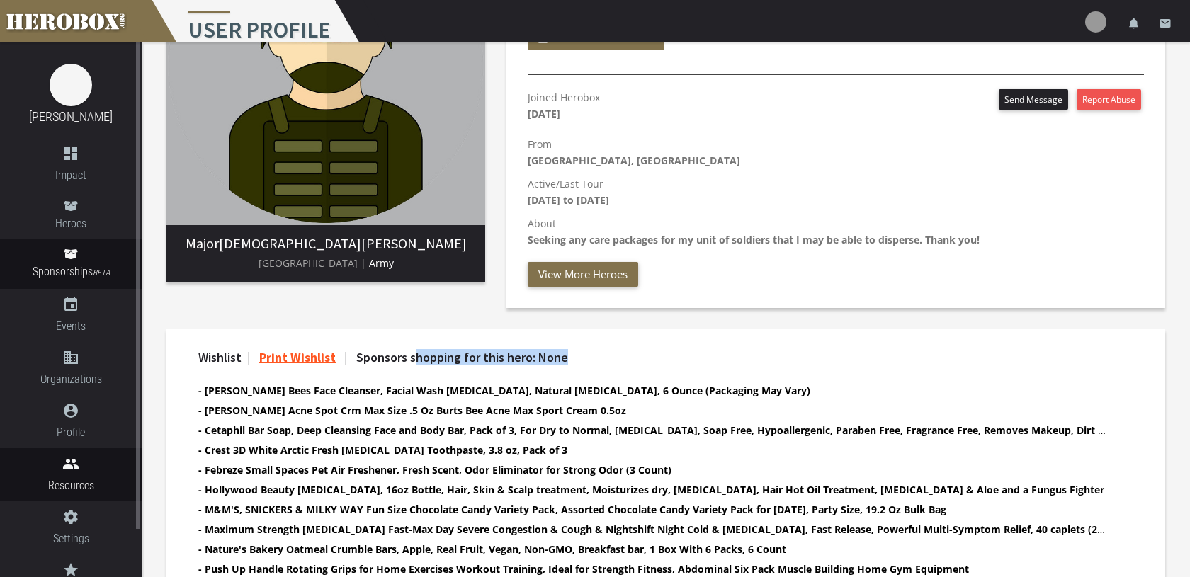
scroll to position [163, 0]
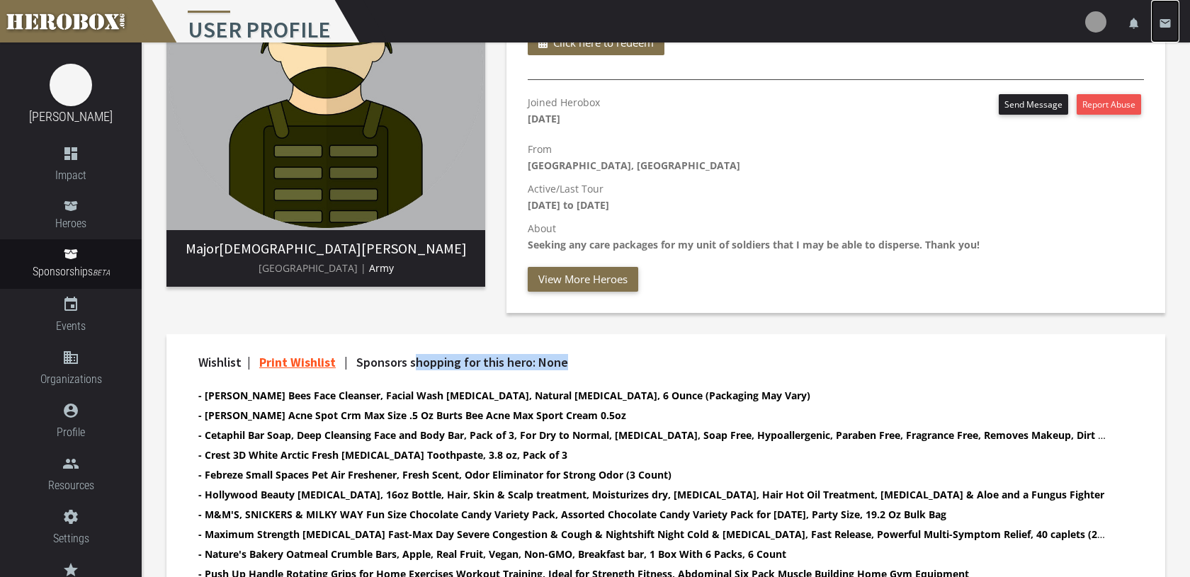
click at [1165, 28] on icon "email" at bounding box center [1165, 23] width 13 height 13
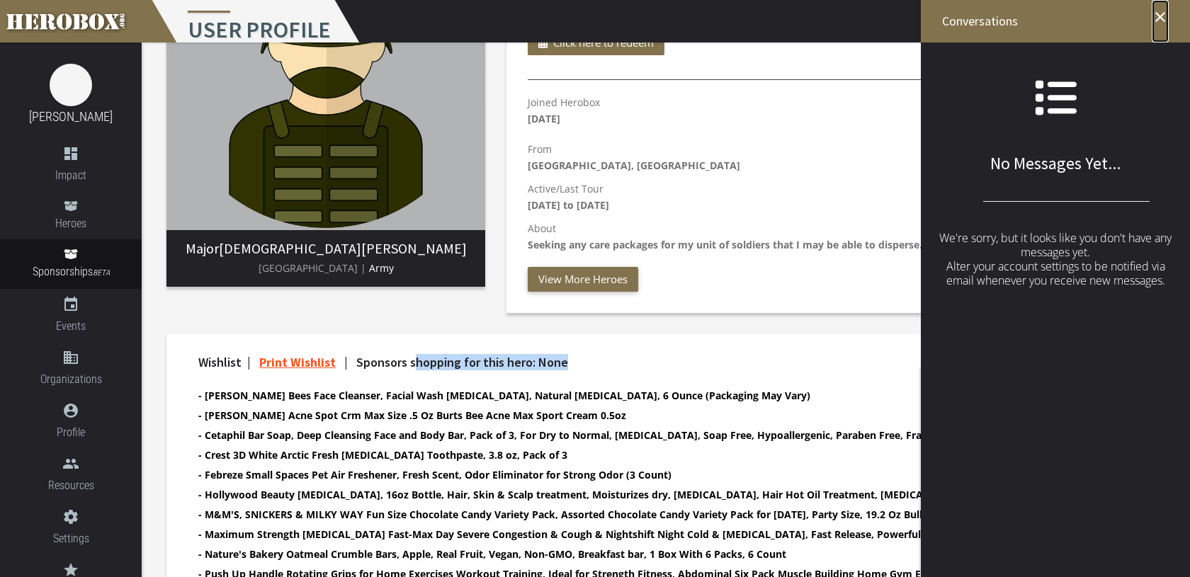
click at [1160, 16] on icon "close" at bounding box center [1160, 17] width 17 height 17
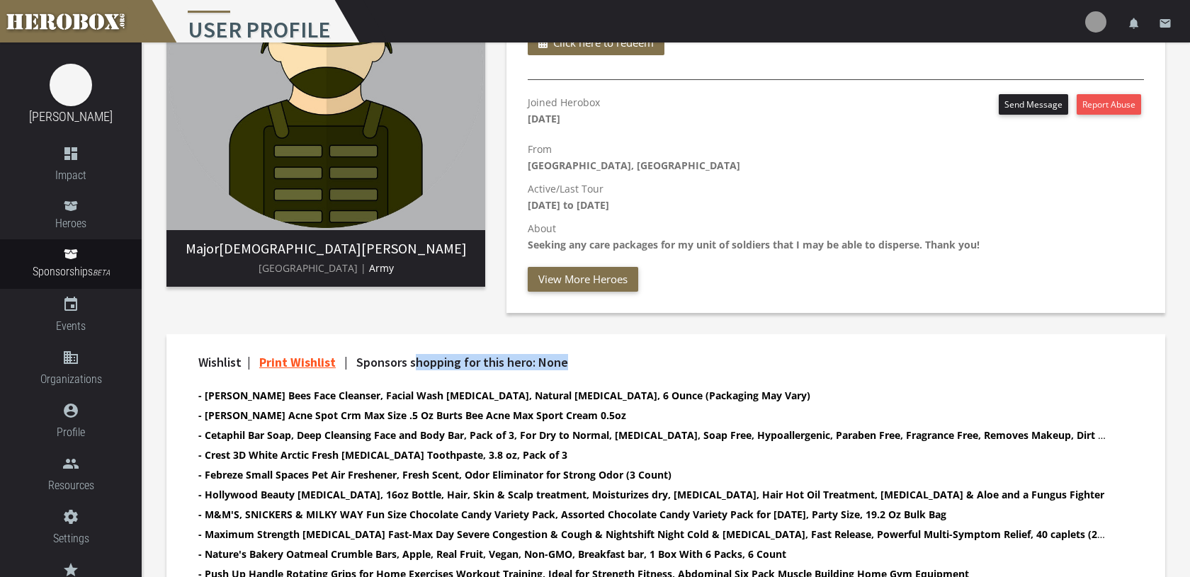
click at [1102, 17] on img at bounding box center [1095, 21] width 21 height 21
click at [1130, 24] on icon "notifications" at bounding box center [1134, 23] width 13 height 13
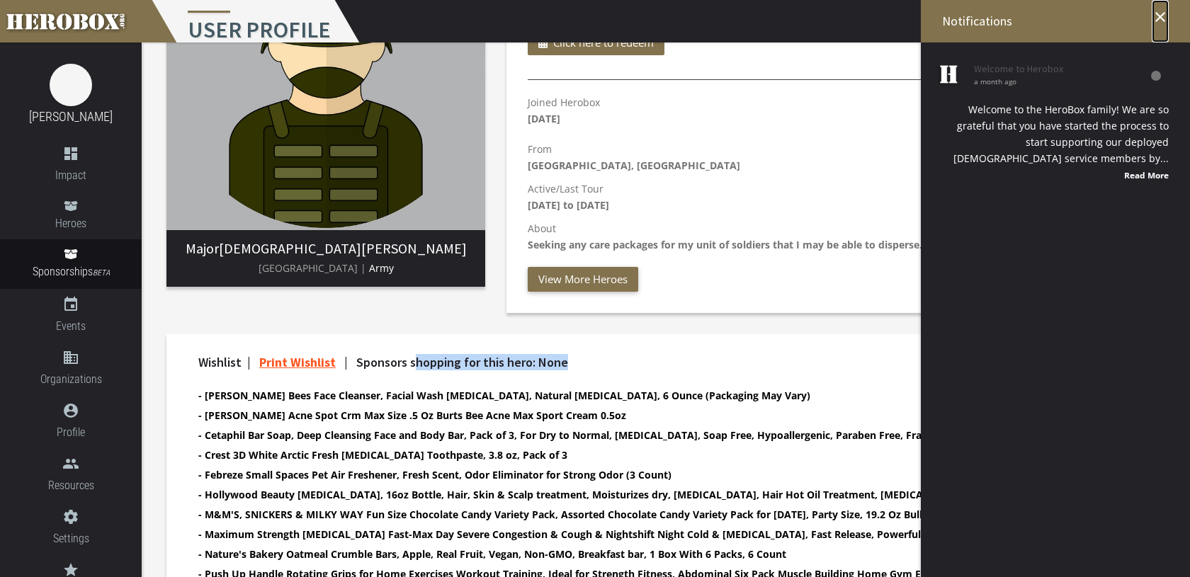
click at [1164, 18] on icon "close" at bounding box center [1160, 17] width 17 height 17
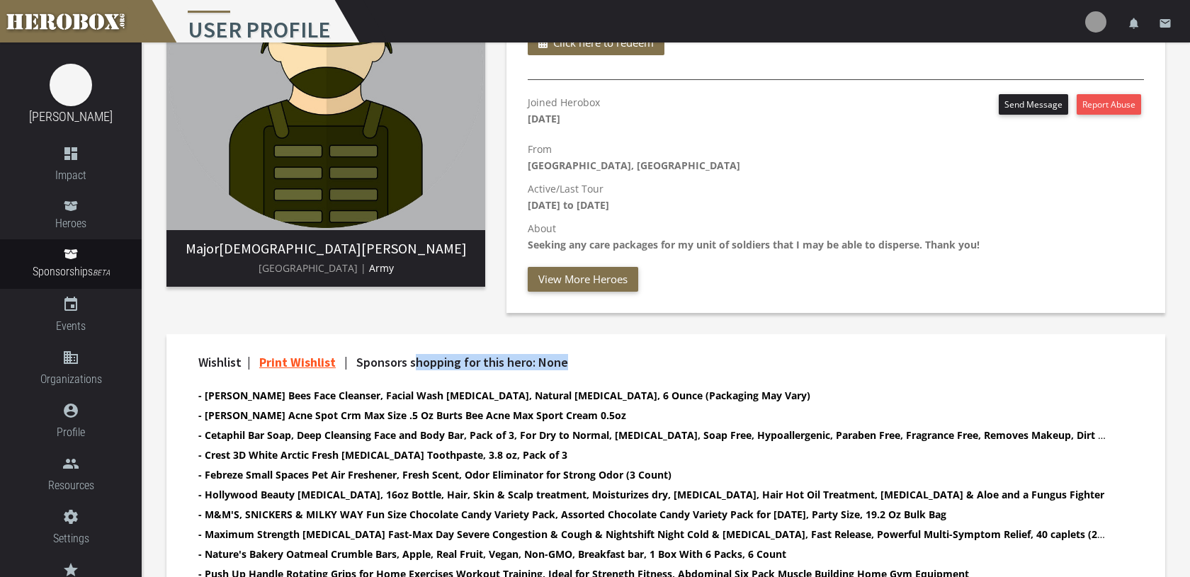
scroll to position [0, 0]
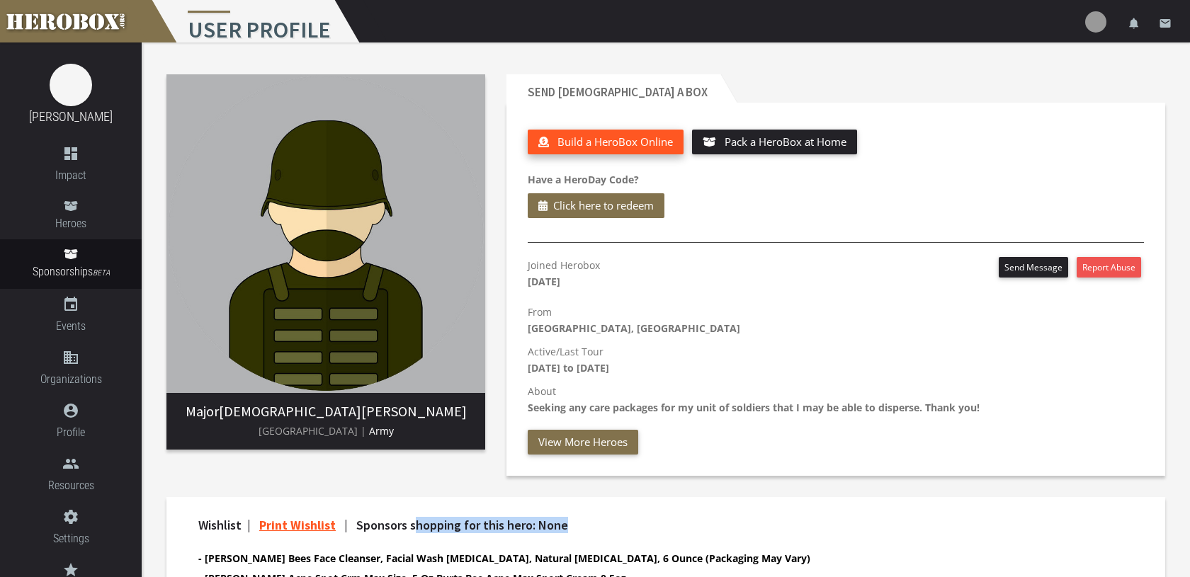
click at [624, 146] on span "Build a HeroBox Online" at bounding box center [615, 142] width 115 height 14
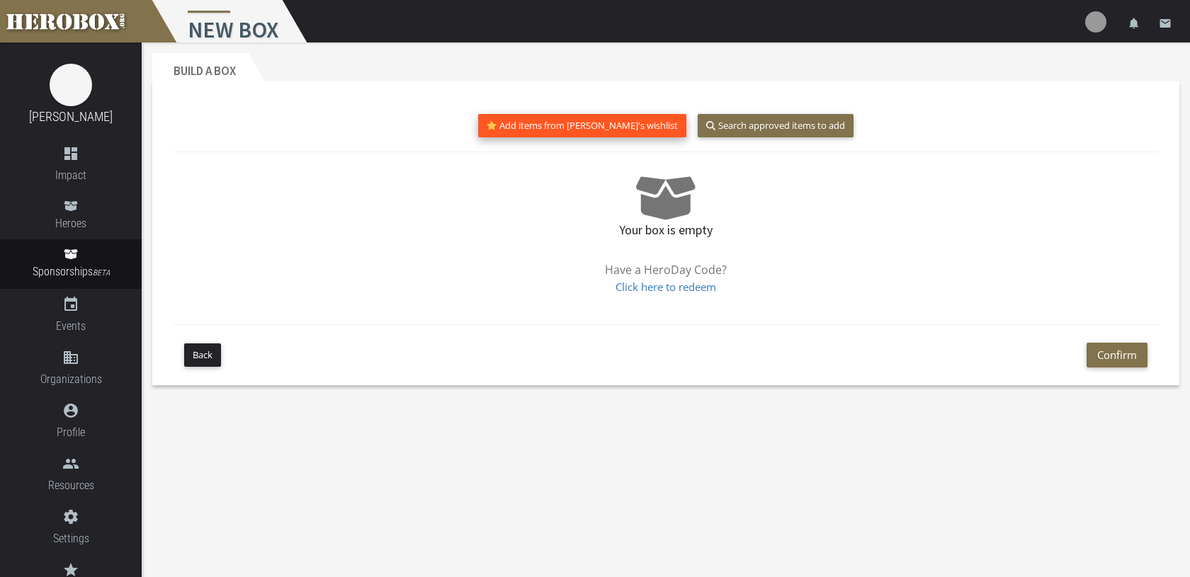
click at [585, 129] on button "Add items from [PERSON_NAME]'s wishlist" at bounding box center [582, 125] width 209 height 23
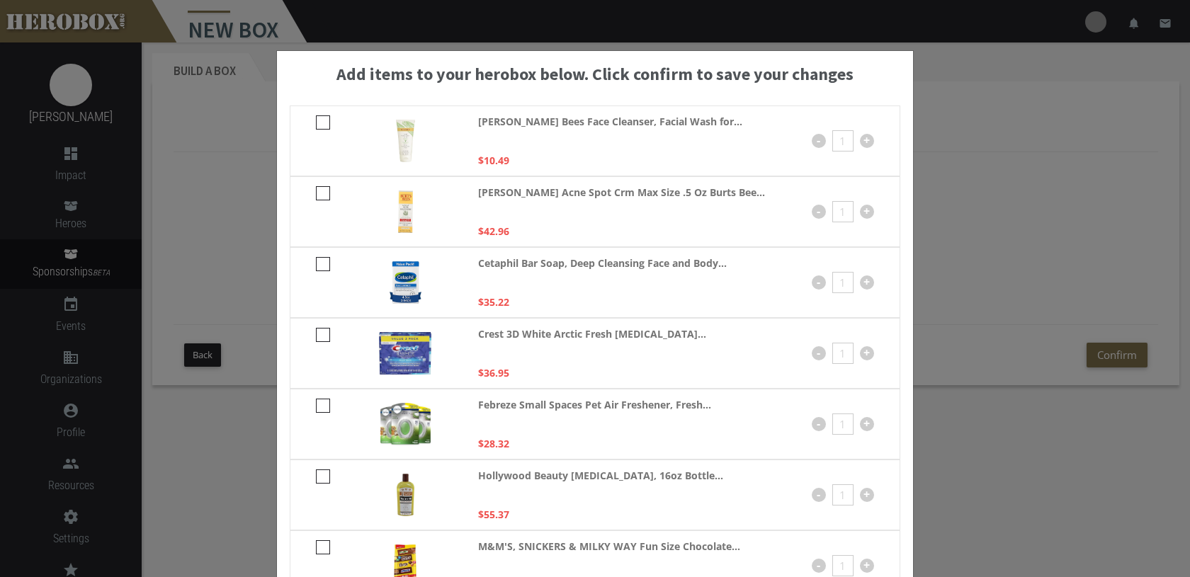
scroll to position [6, 0]
click at [968, 95] on div "Add items to your herobox below. Click confirm to save your changes [PERSON_NAM…" at bounding box center [595, 288] width 1190 height 577
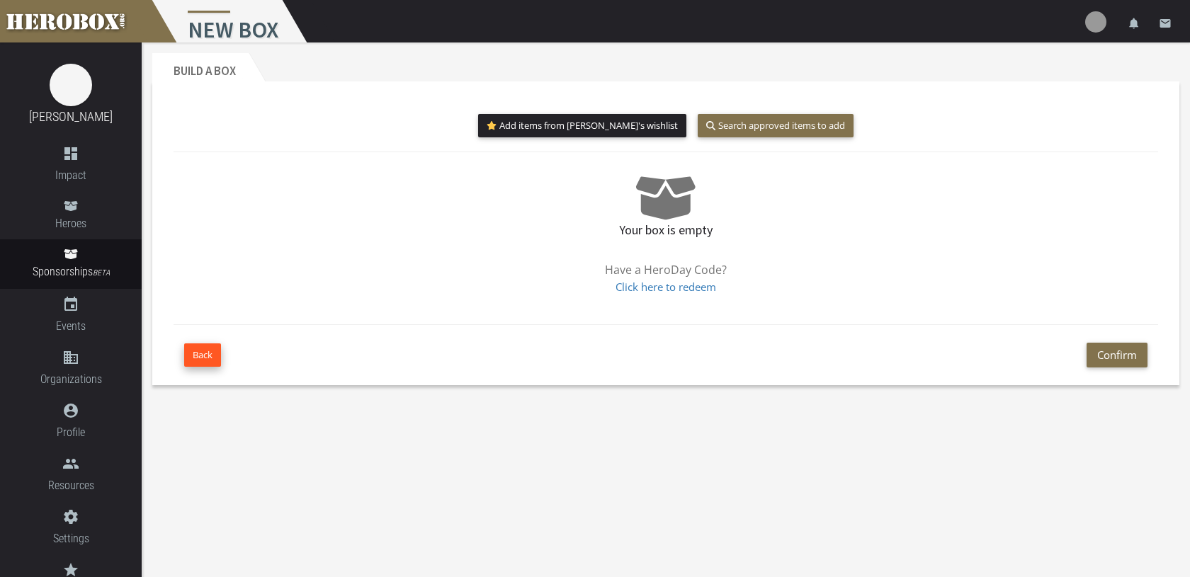
click at [211, 353] on button "Back" at bounding box center [202, 355] width 37 height 23
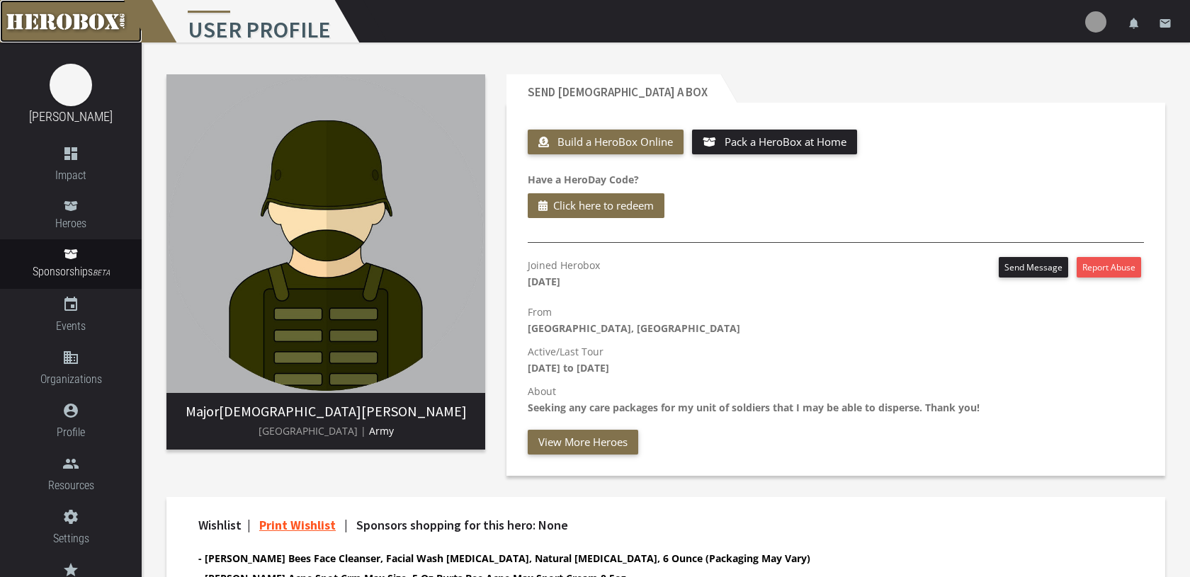
click at [101, 17] on link at bounding box center [71, 21] width 142 height 43
